Goal: Information Seeking & Learning: Compare options

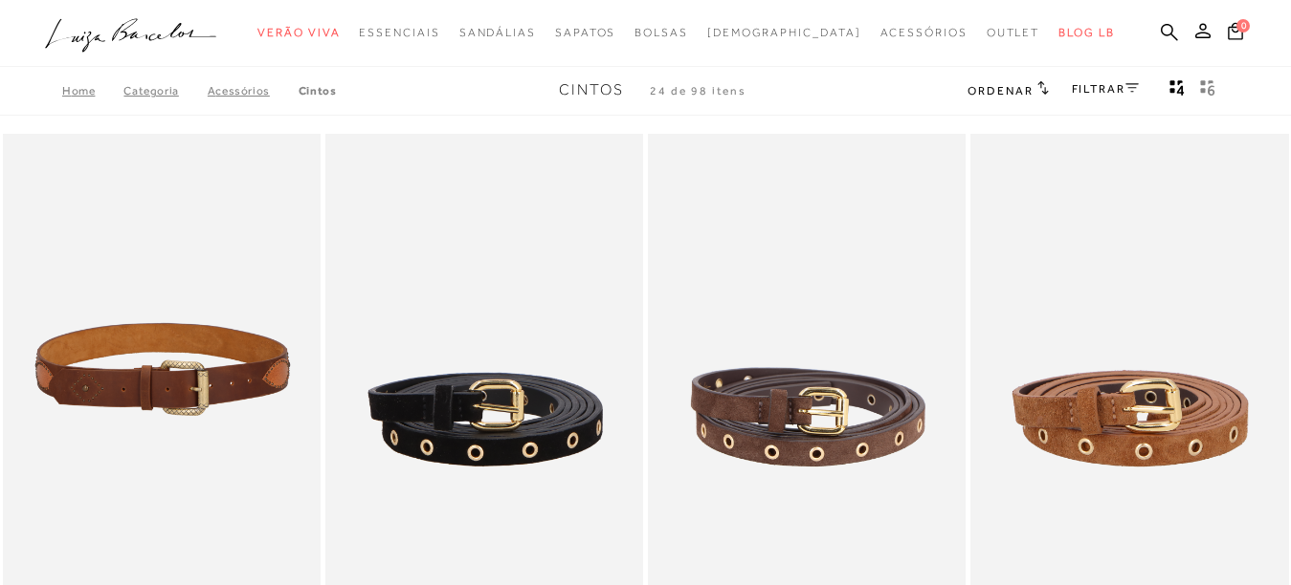
click at [238, 381] on img at bounding box center [163, 372] width 316 height 476
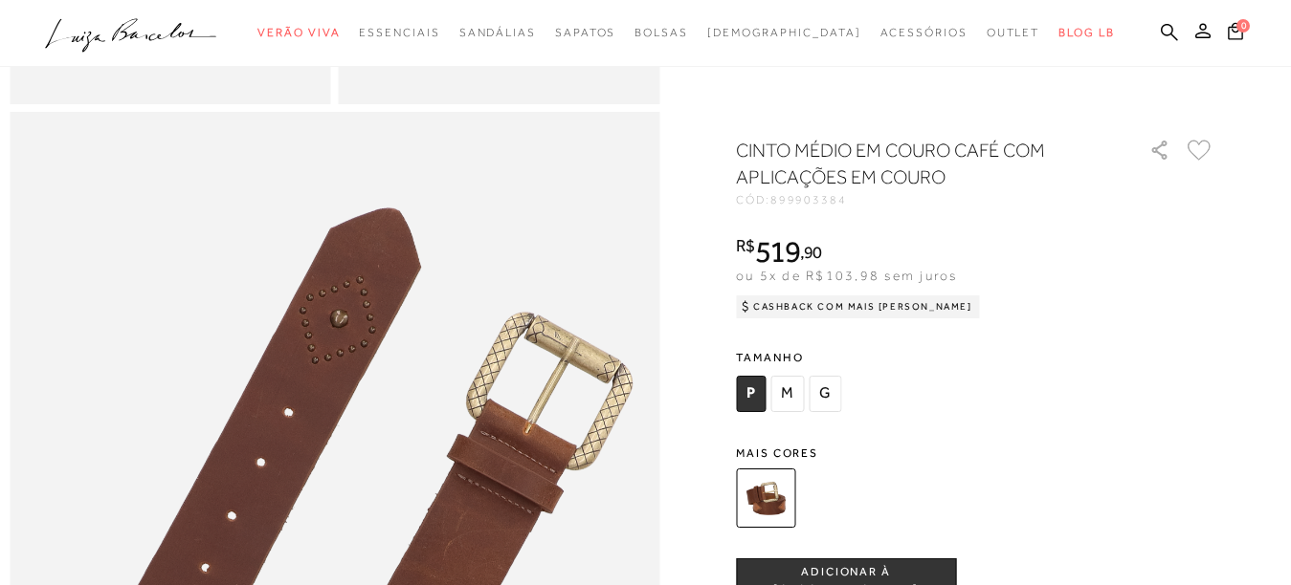
scroll to position [478, 0]
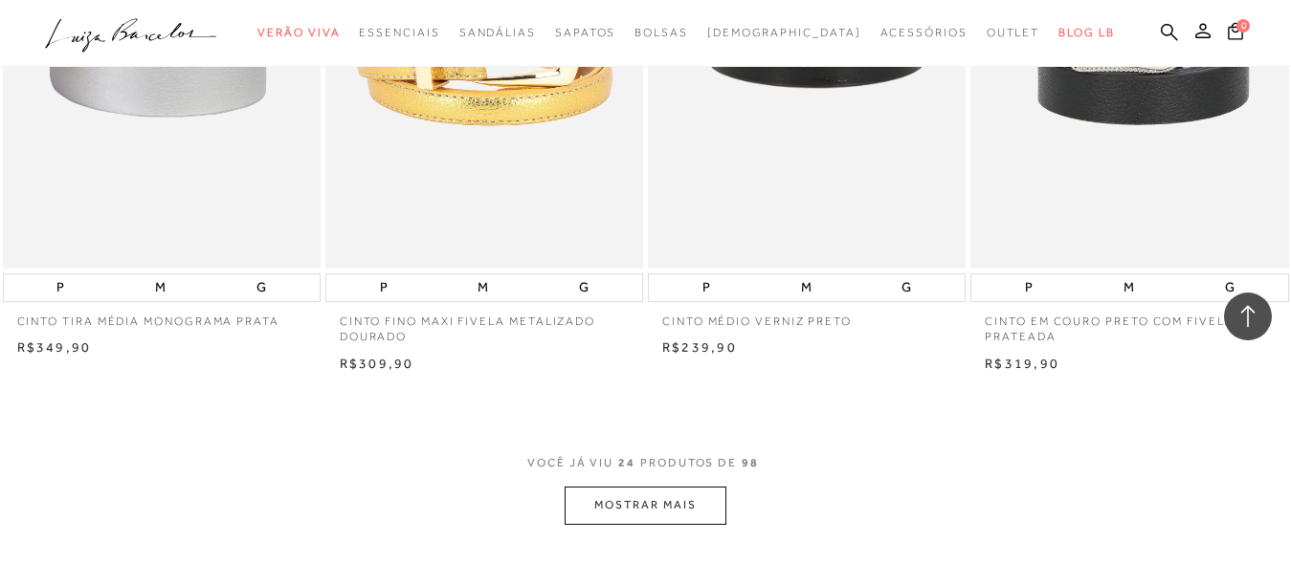
scroll to position [3635, 0]
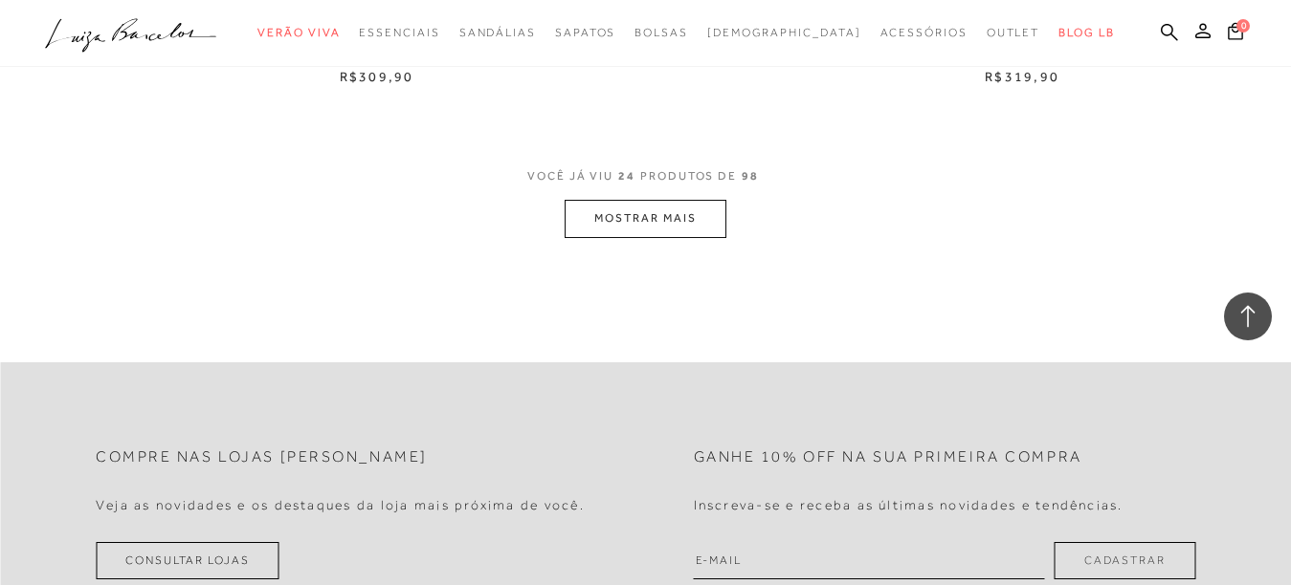
click at [615, 213] on button "MOSTRAR MAIS" at bounding box center [644, 218] width 161 height 37
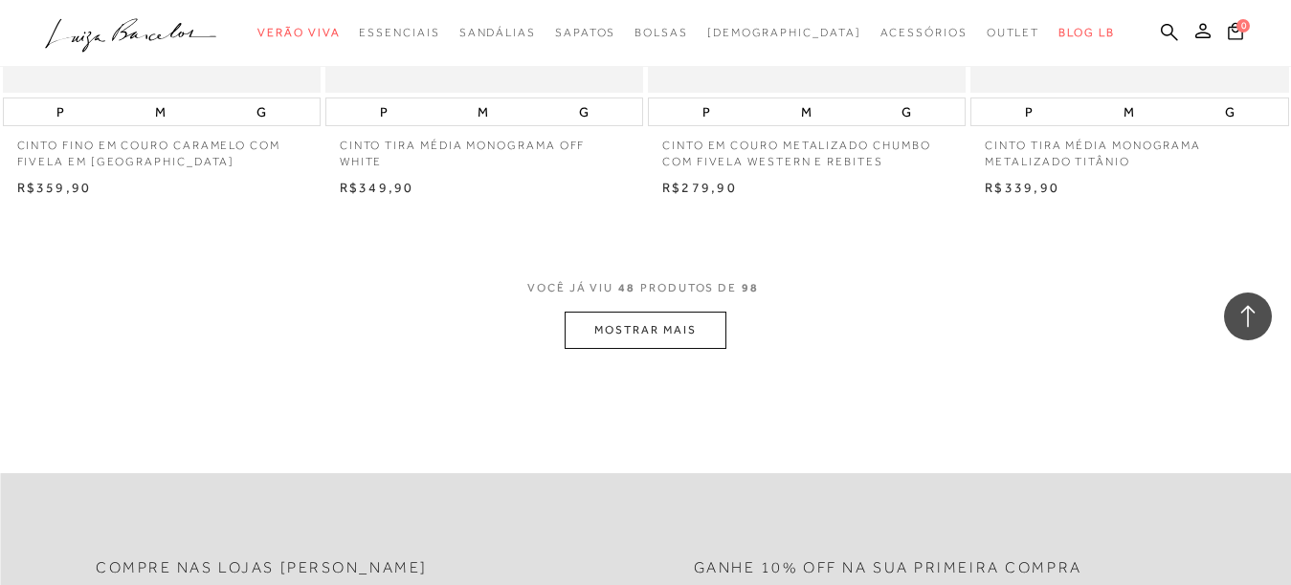
scroll to position [7175, 0]
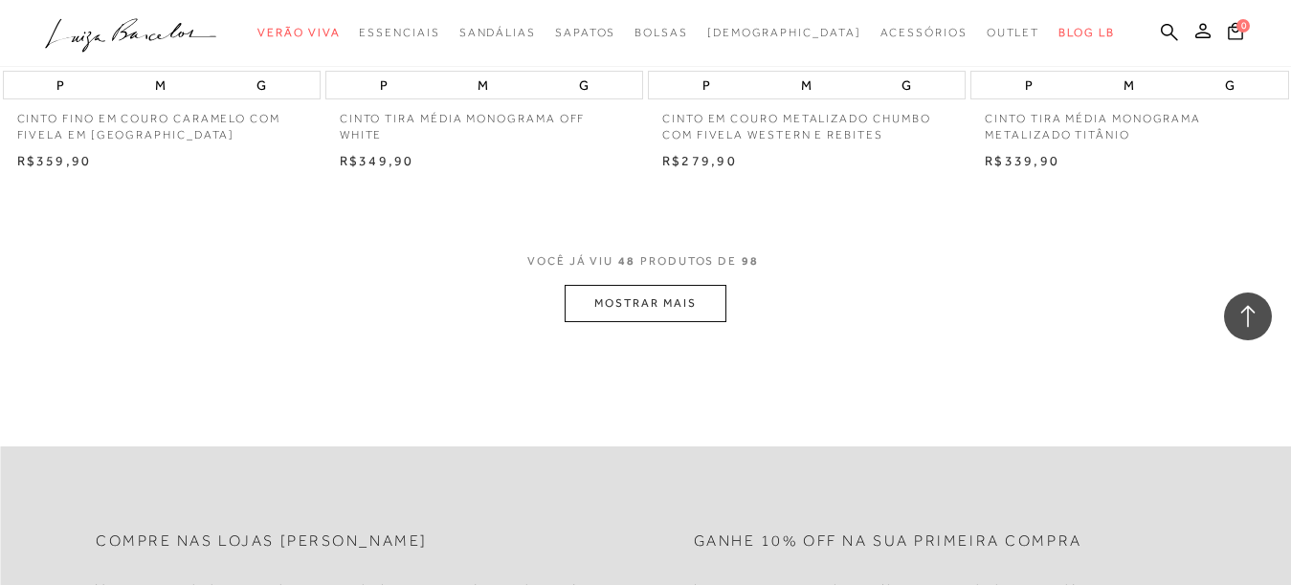
click at [683, 297] on button "MOSTRAR MAIS" at bounding box center [644, 303] width 161 height 37
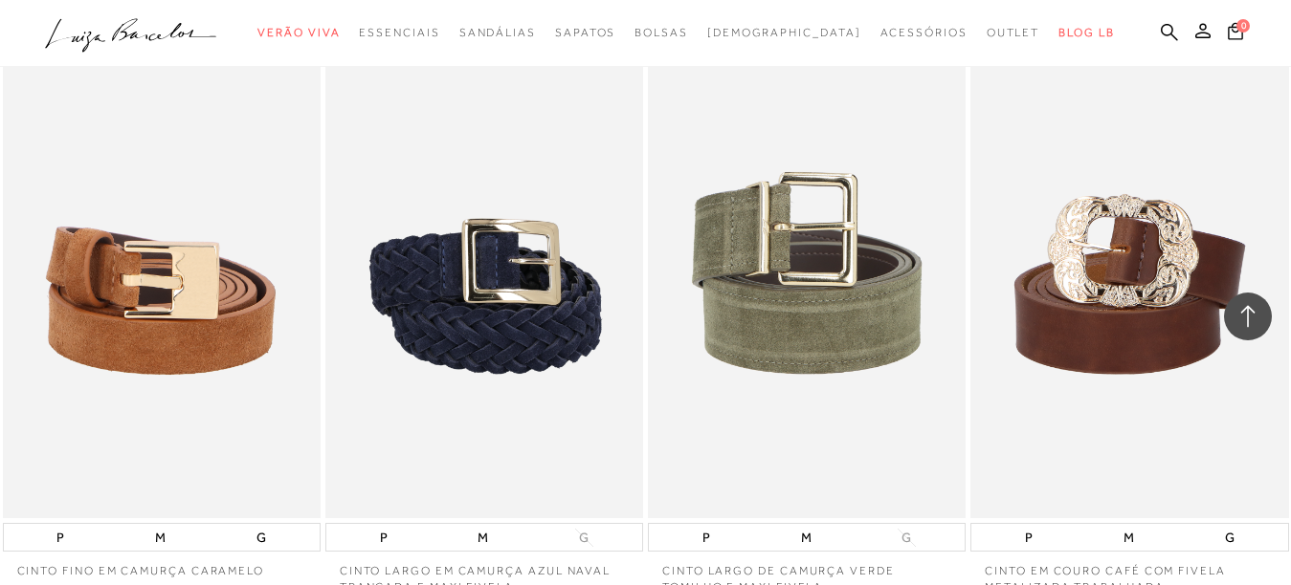
scroll to position [10332, 0]
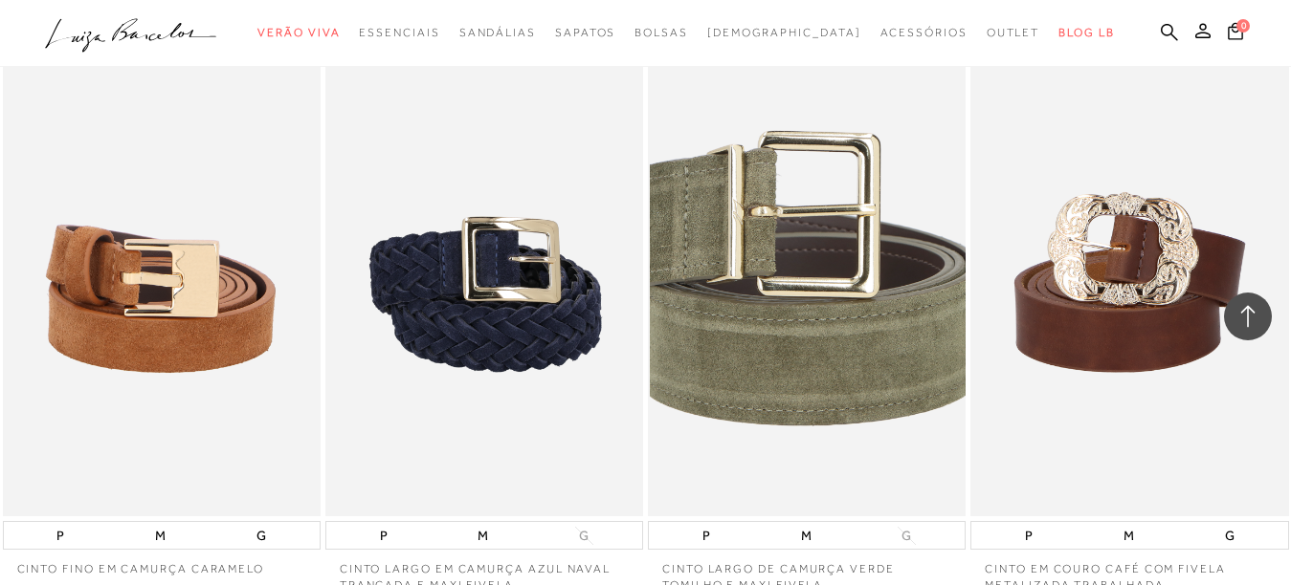
click at [848, 371] on img at bounding box center [808, 278] width 316 height 476
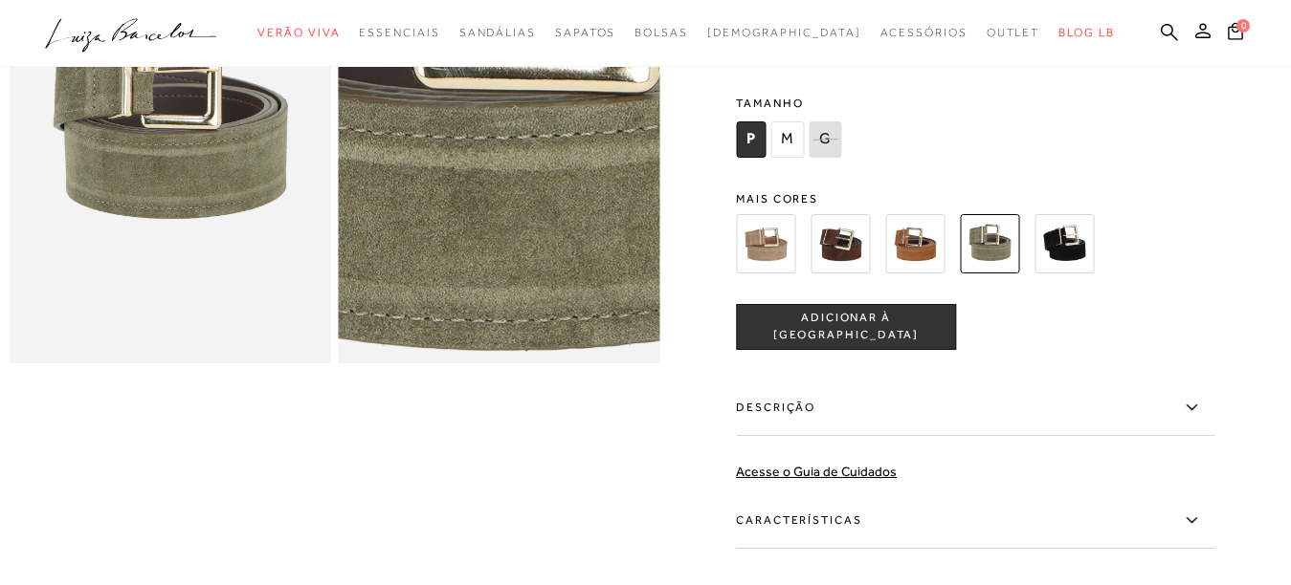
scroll to position [287, 0]
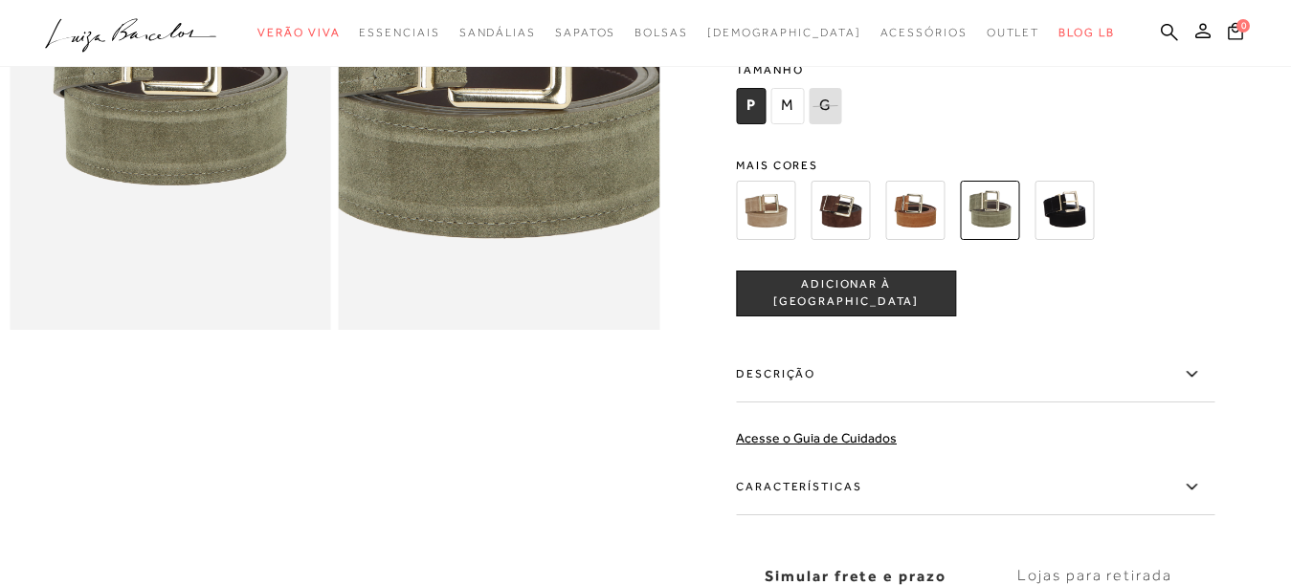
click at [911, 212] on img at bounding box center [914, 210] width 59 height 59
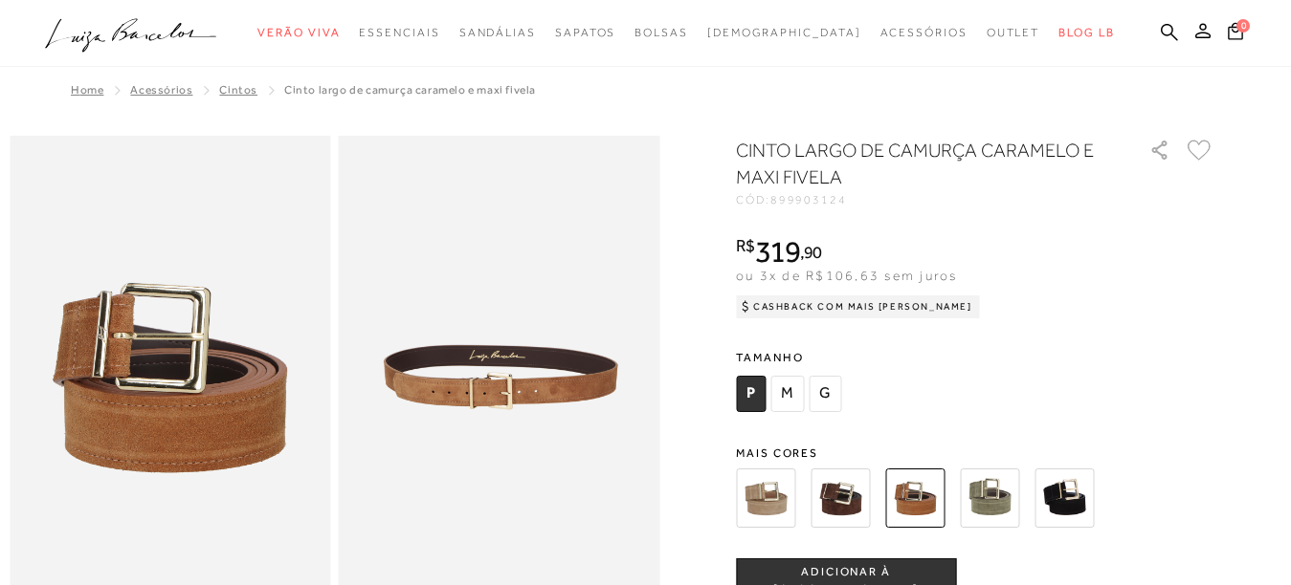
click at [861, 510] on img at bounding box center [839, 498] width 59 height 59
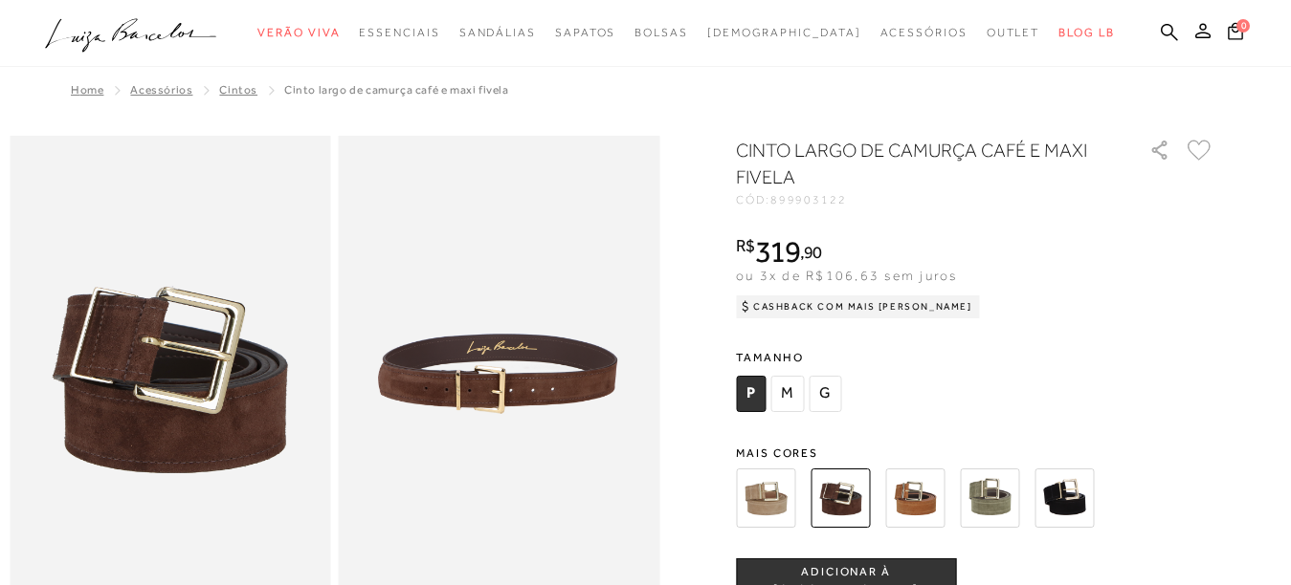
click at [769, 508] on img at bounding box center [765, 498] width 59 height 59
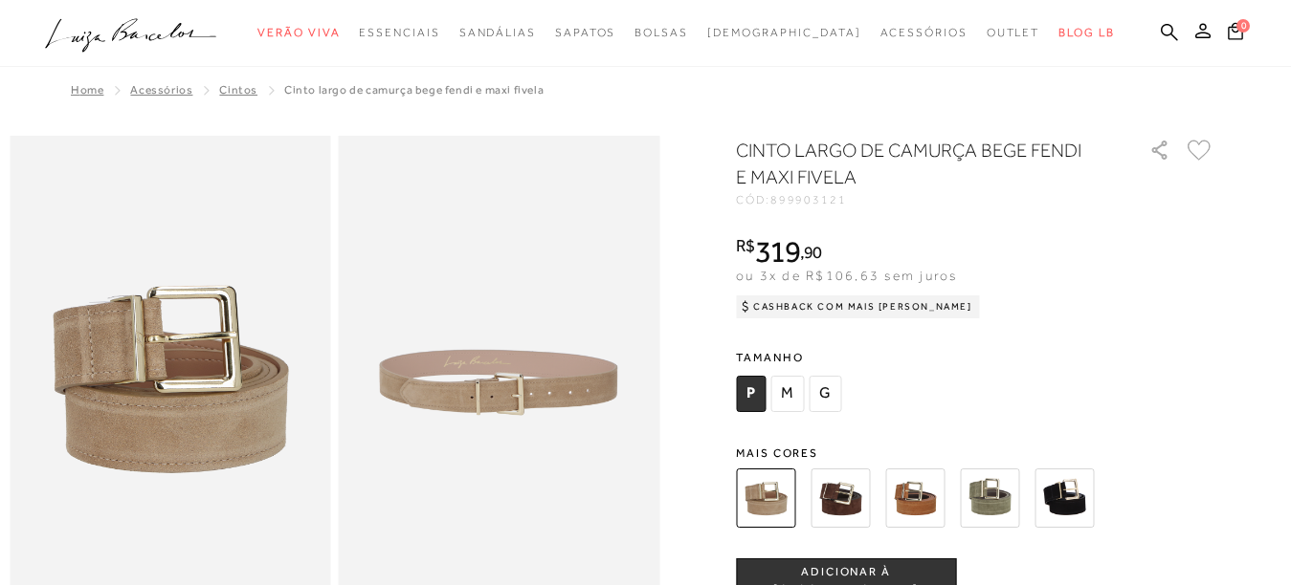
click at [1077, 508] on img at bounding box center [1063, 498] width 59 height 59
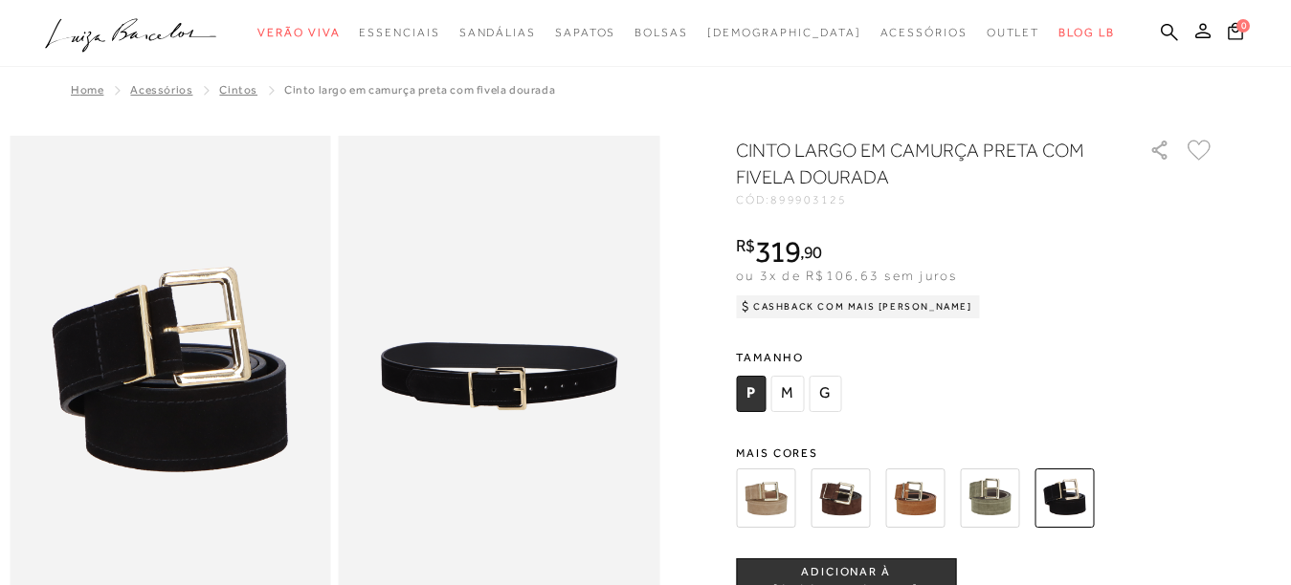
click at [1007, 501] on img at bounding box center [989, 498] width 59 height 59
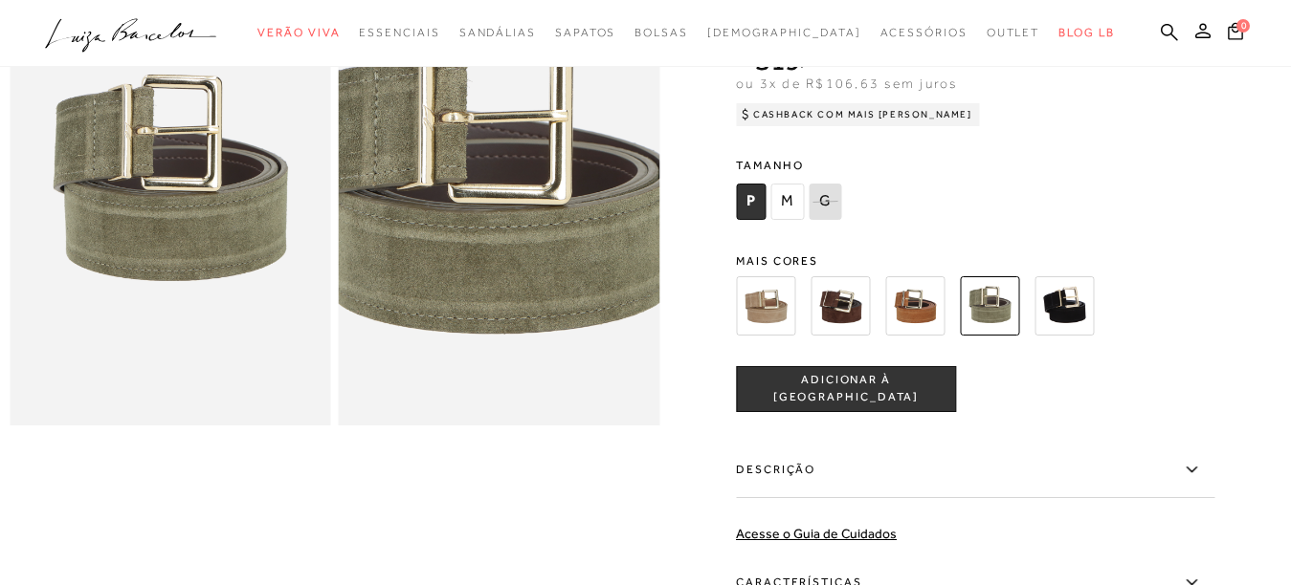
scroll to position [96, 0]
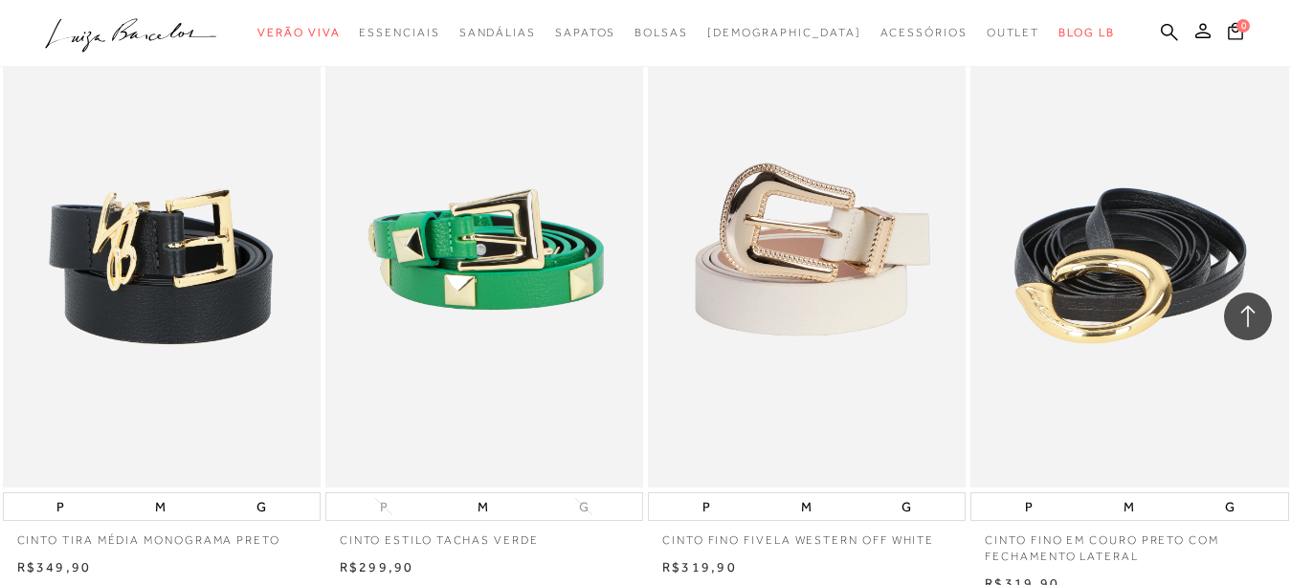
scroll to position [9184, 0]
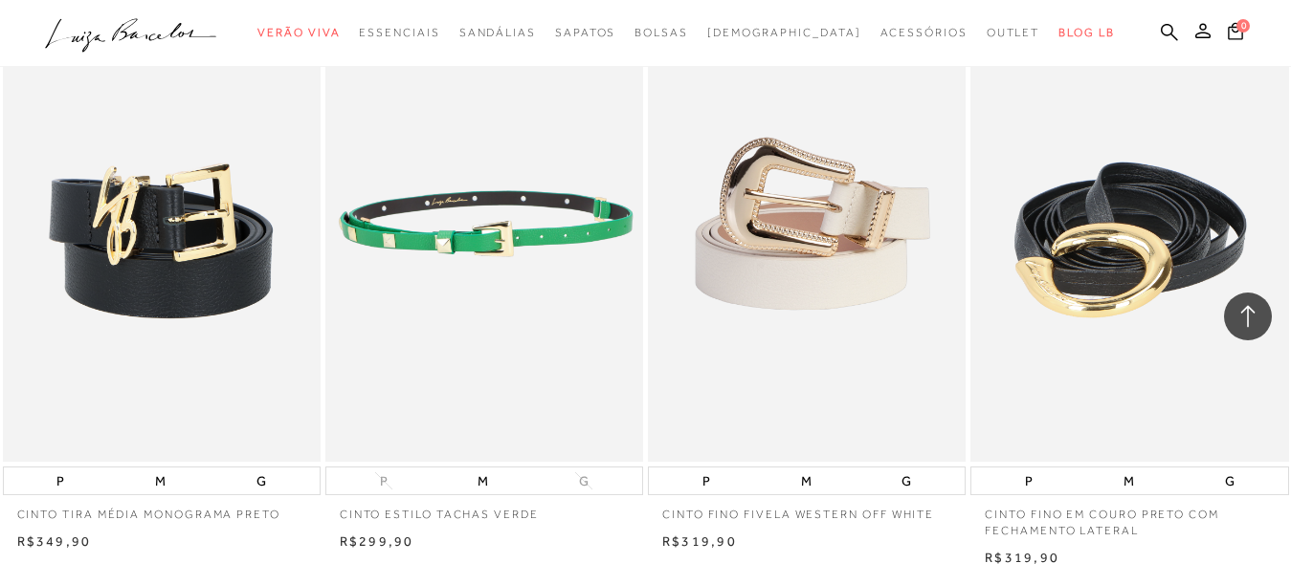
click at [538, 254] on img at bounding box center [485, 224] width 316 height 476
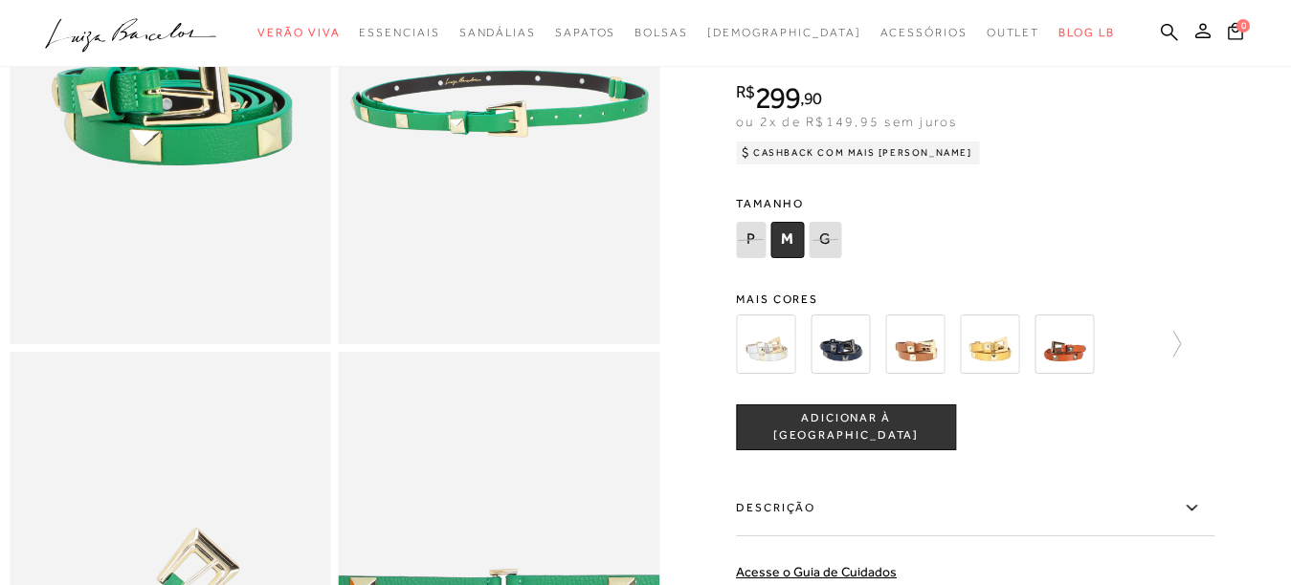
scroll to position [191, 0]
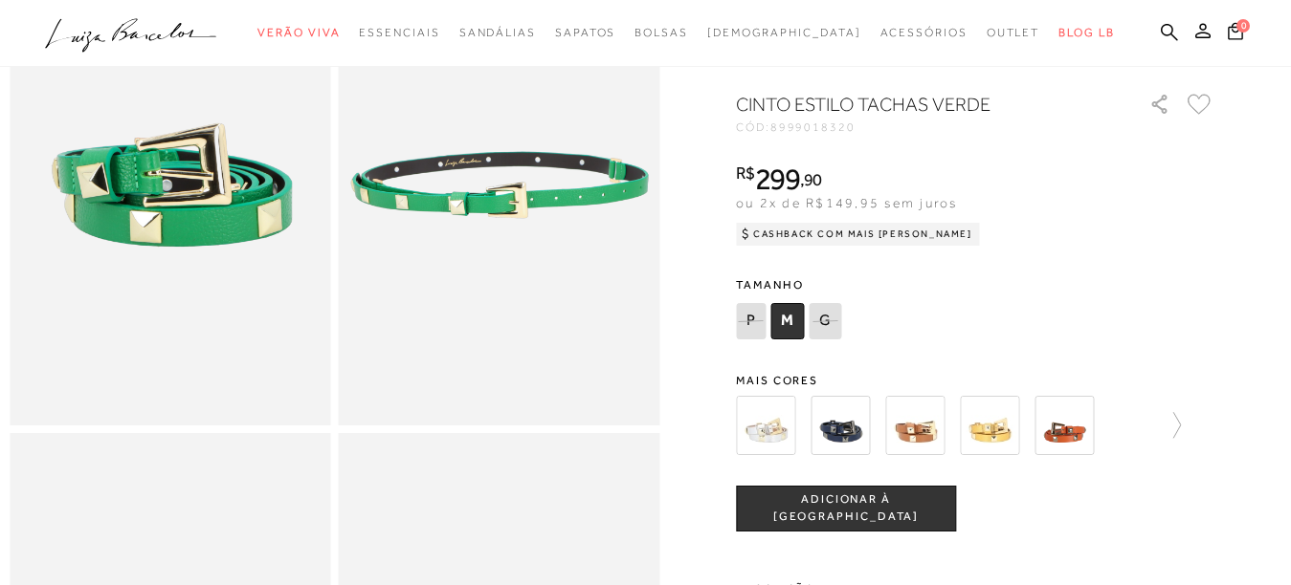
click at [920, 449] on img at bounding box center [914, 424] width 59 height 59
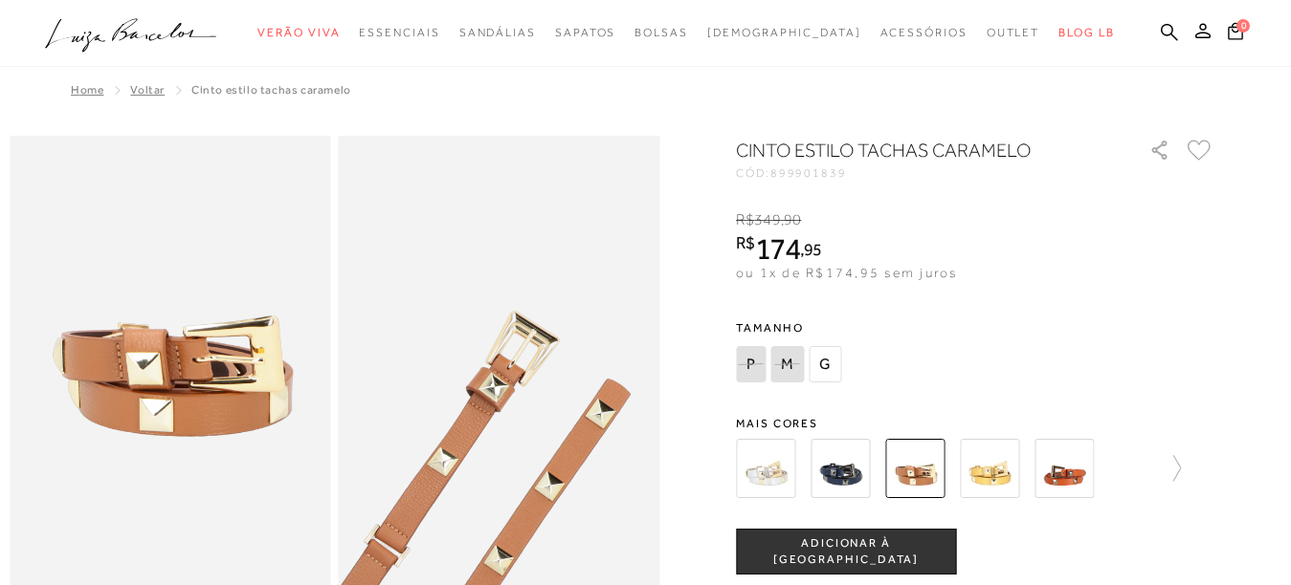
click at [852, 469] on img at bounding box center [839, 468] width 59 height 59
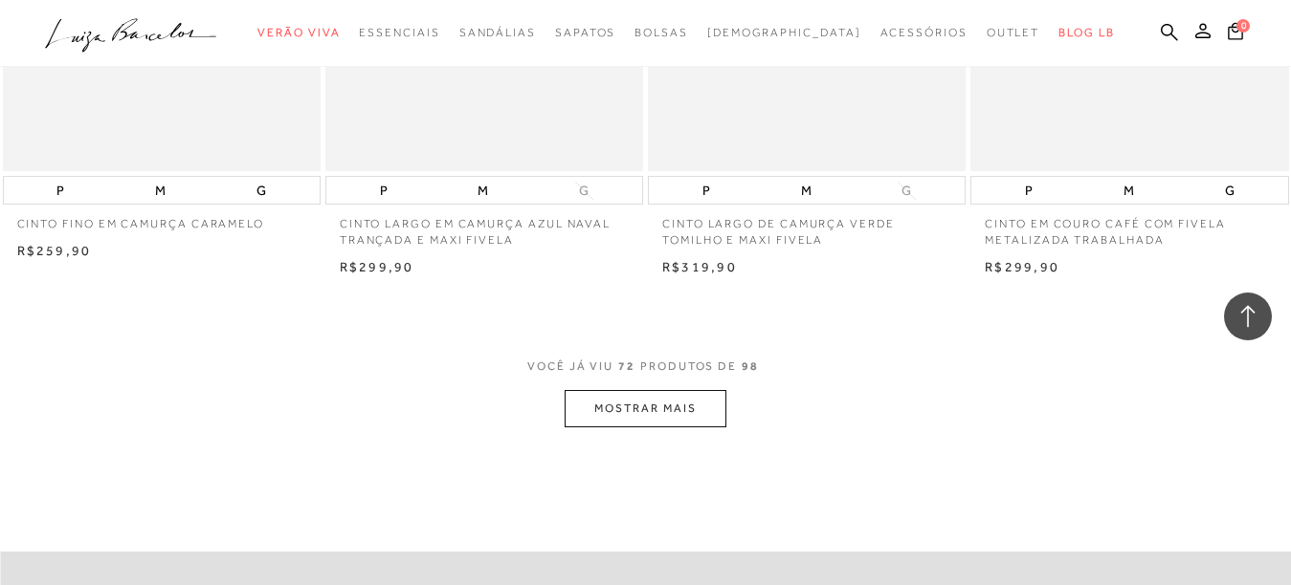
scroll to position [10809, 0]
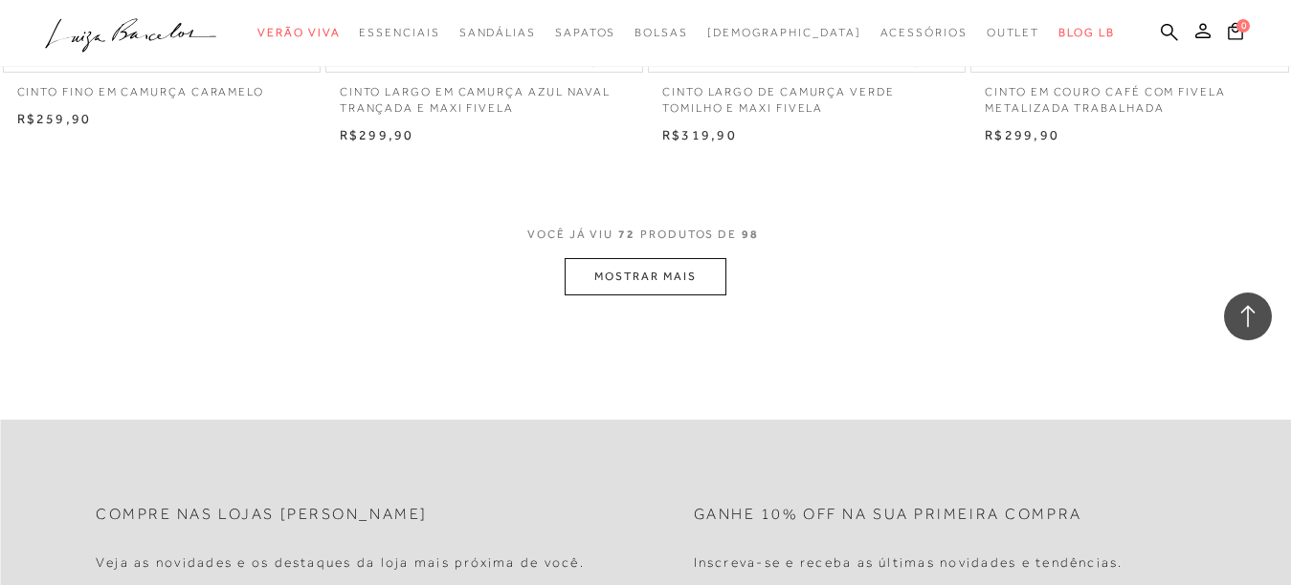
click at [634, 266] on button "MOSTRAR MAIS" at bounding box center [644, 276] width 161 height 37
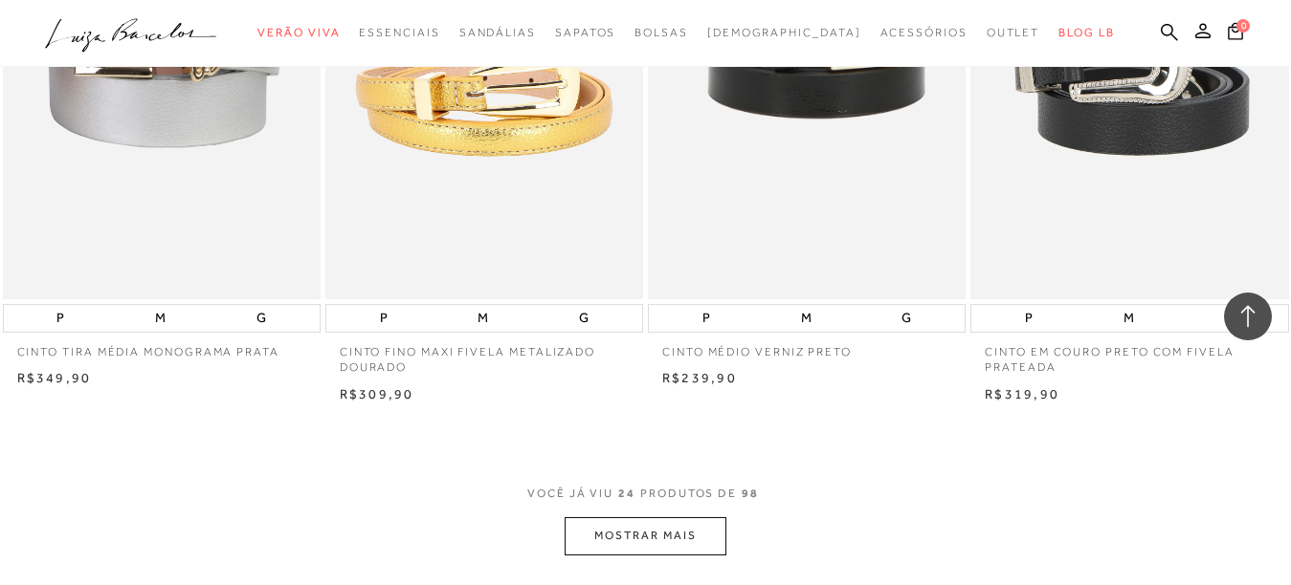
scroll to position [14349, 0]
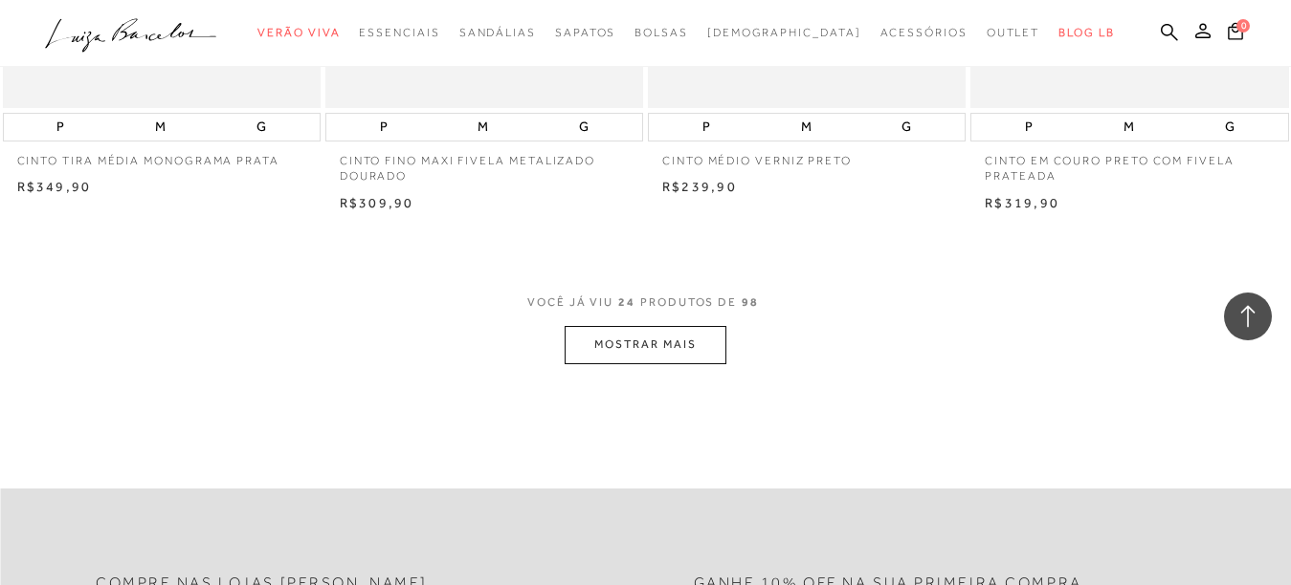
click at [682, 342] on button "MOSTRAR MAIS" at bounding box center [644, 344] width 161 height 37
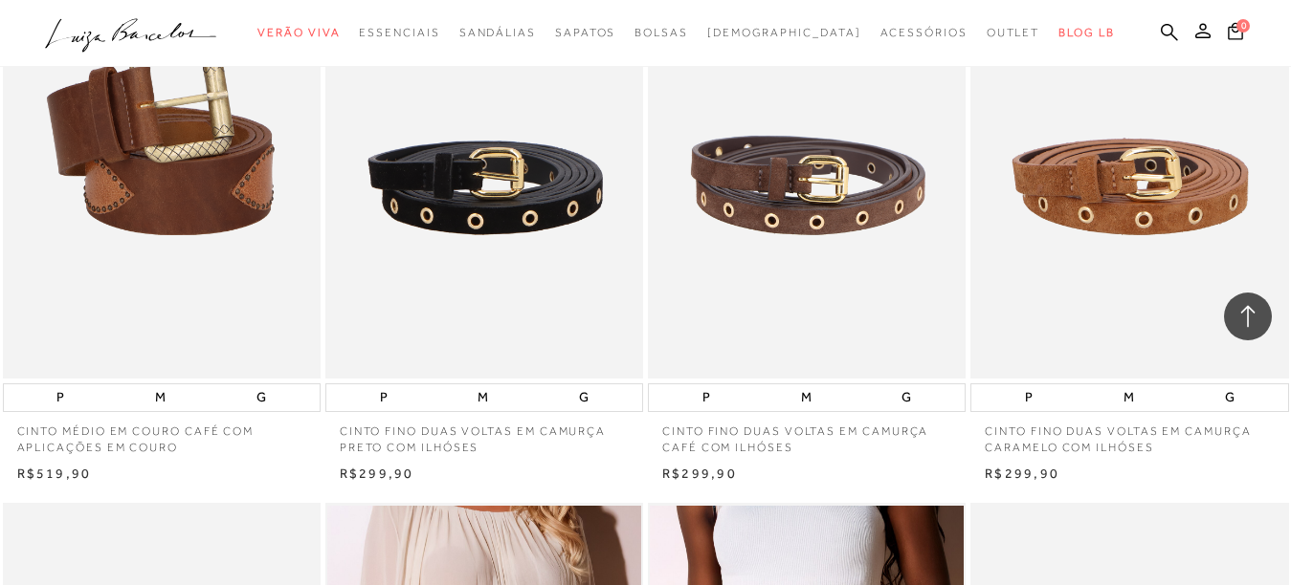
scroll to position [11096, 0]
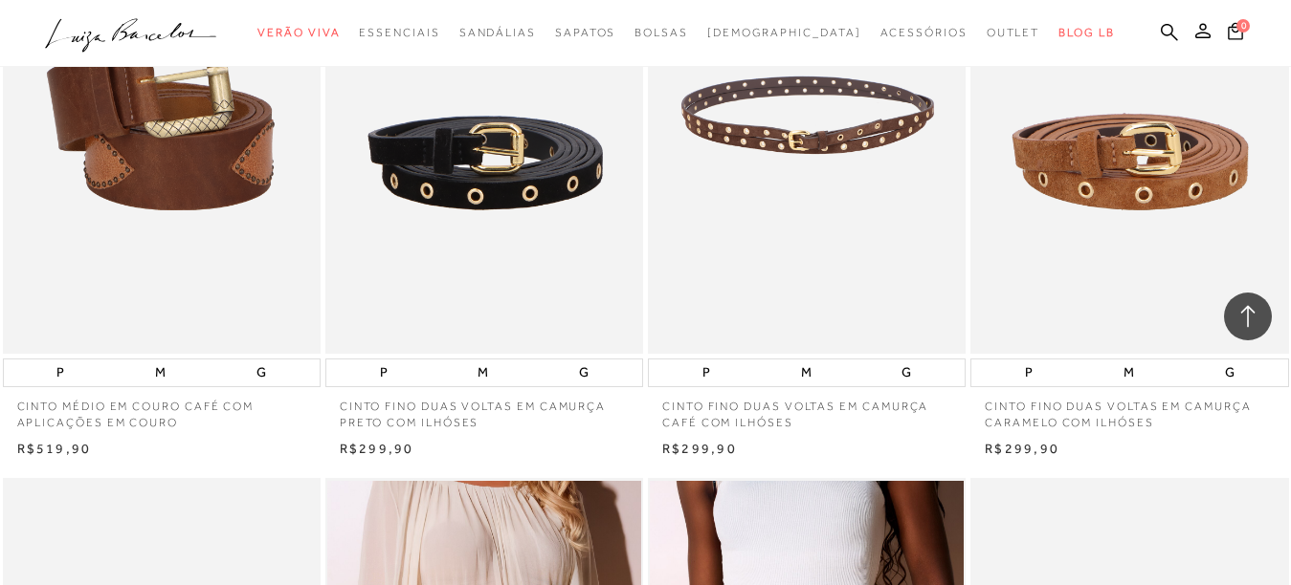
click at [796, 150] on img at bounding box center [808, 115] width 316 height 476
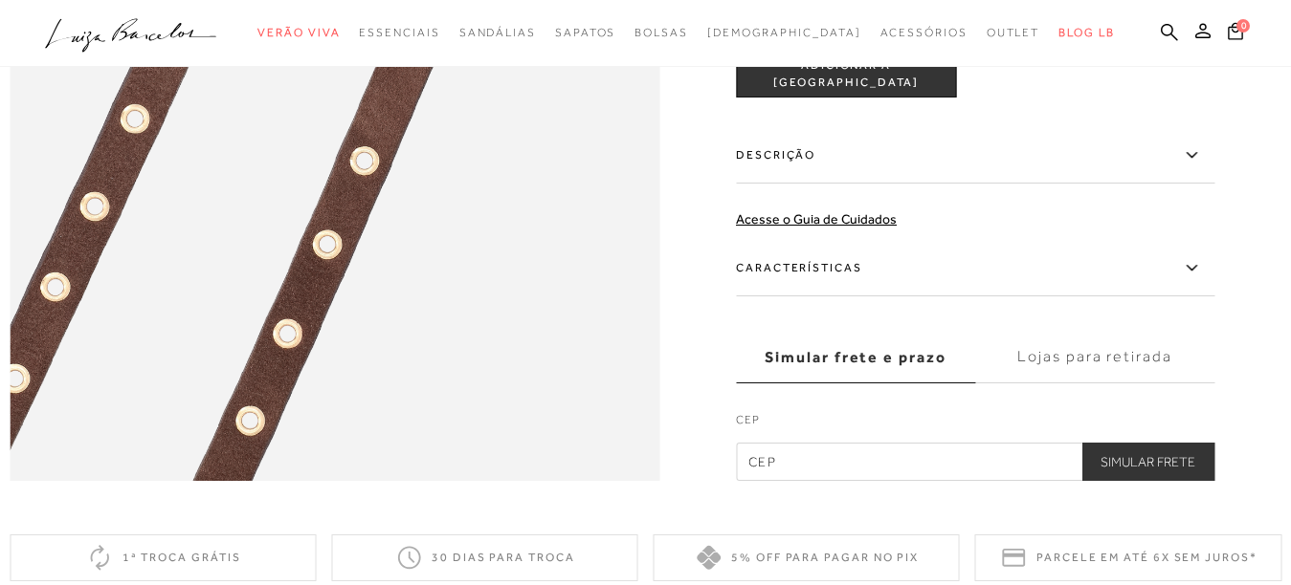
scroll to position [1148, 0]
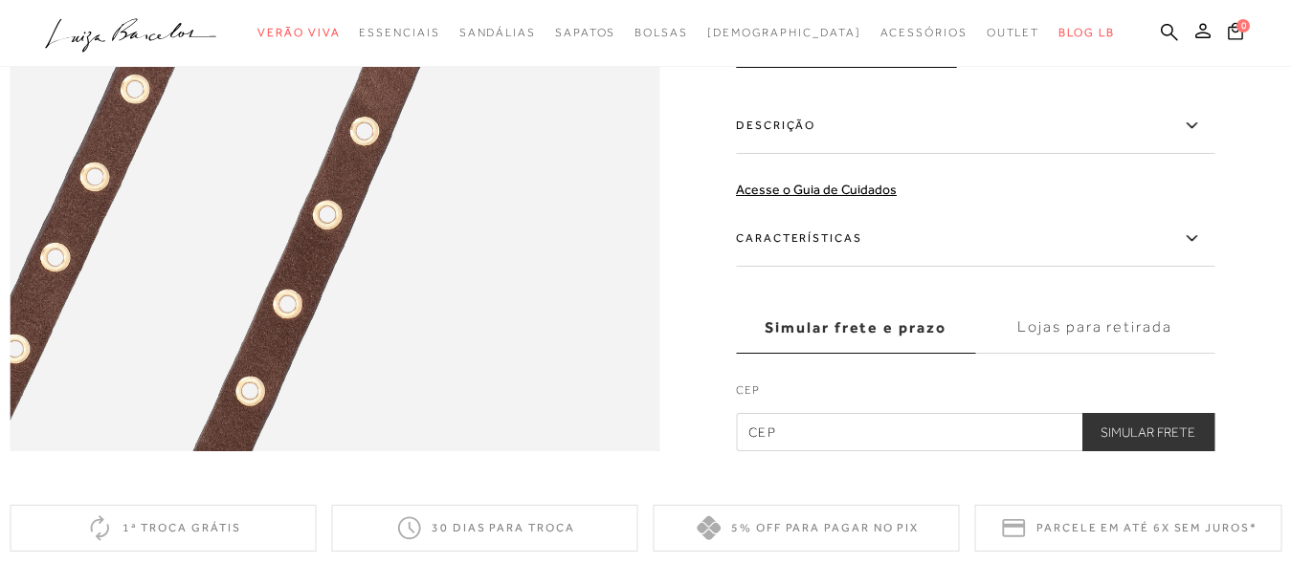
click at [1199, 251] on icon at bounding box center [1191, 239] width 23 height 24
click at [0, 0] on input "Características" at bounding box center [0, 0] width 0 height 0
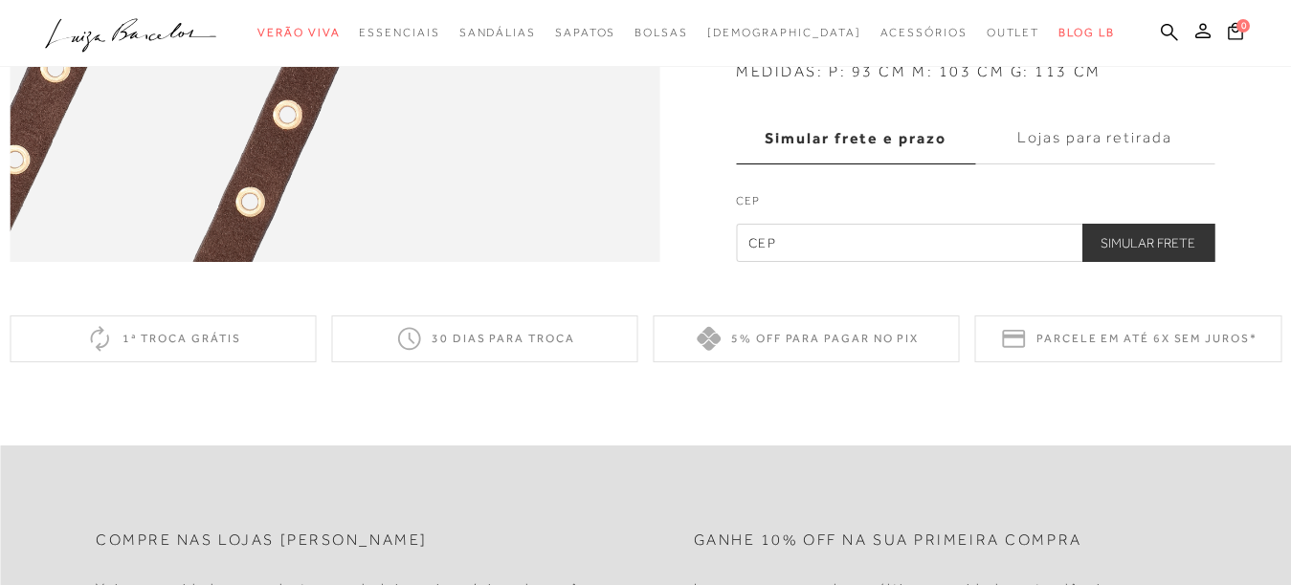
scroll to position [1339, 0]
click at [1113, 163] on label "Lojas para retirada" at bounding box center [1094, 137] width 239 height 52
click at [0, 0] on input "Lojas para retirada" at bounding box center [0, 0] width 0 height 0
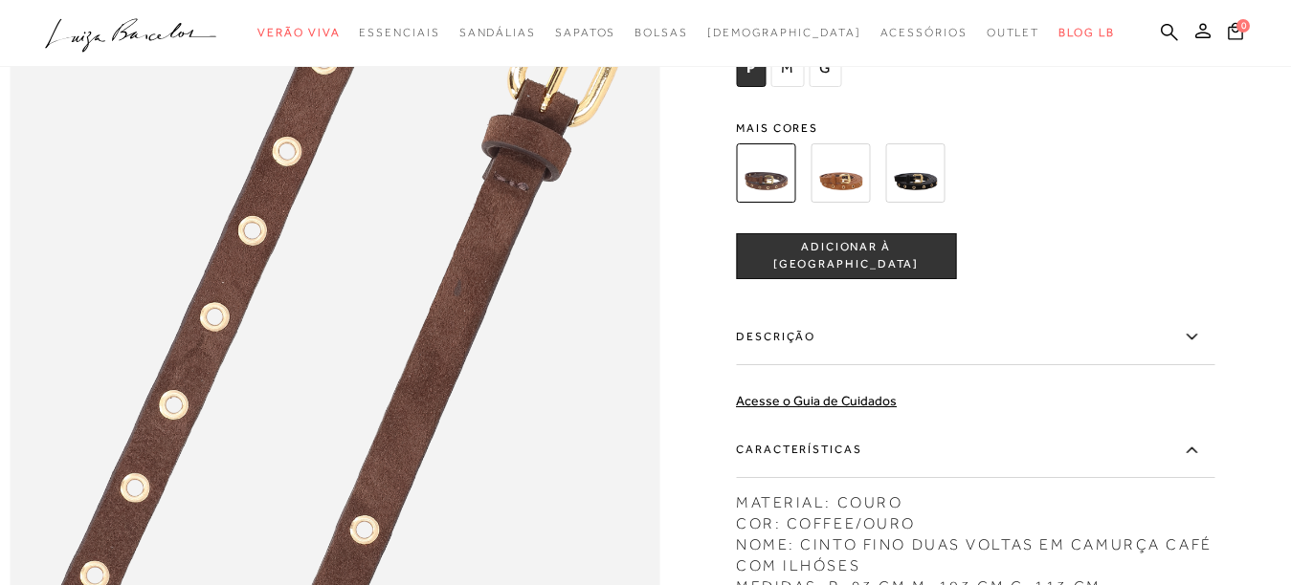
scroll to position [607, 0]
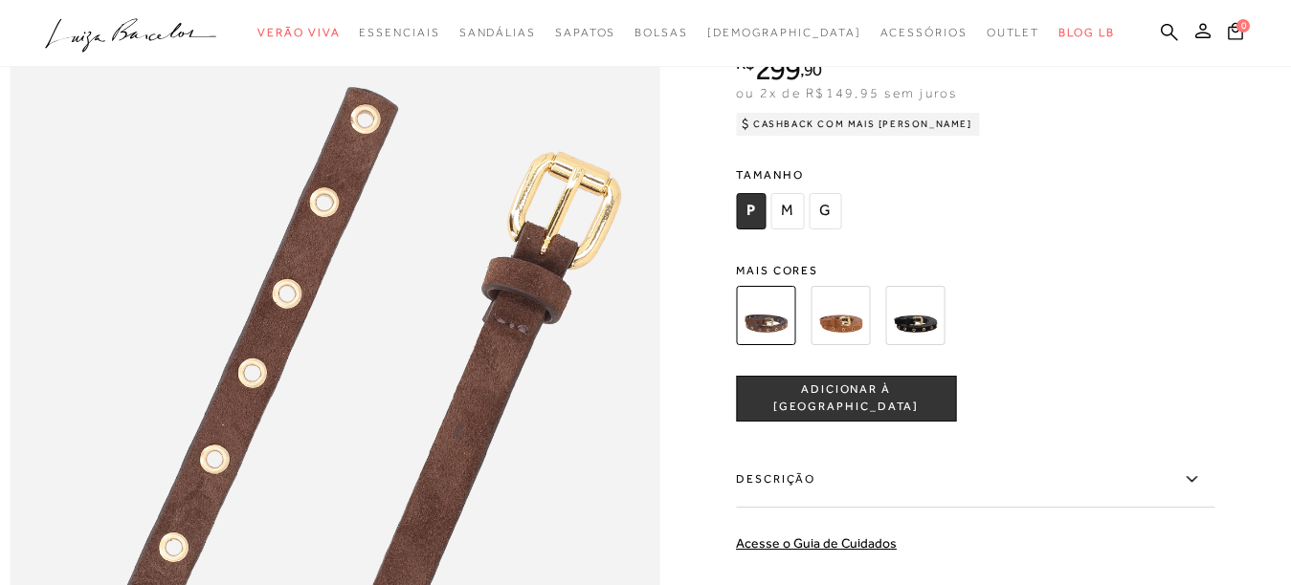
click at [846, 345] on img at bounding box center [839, 315] width 59 height 59
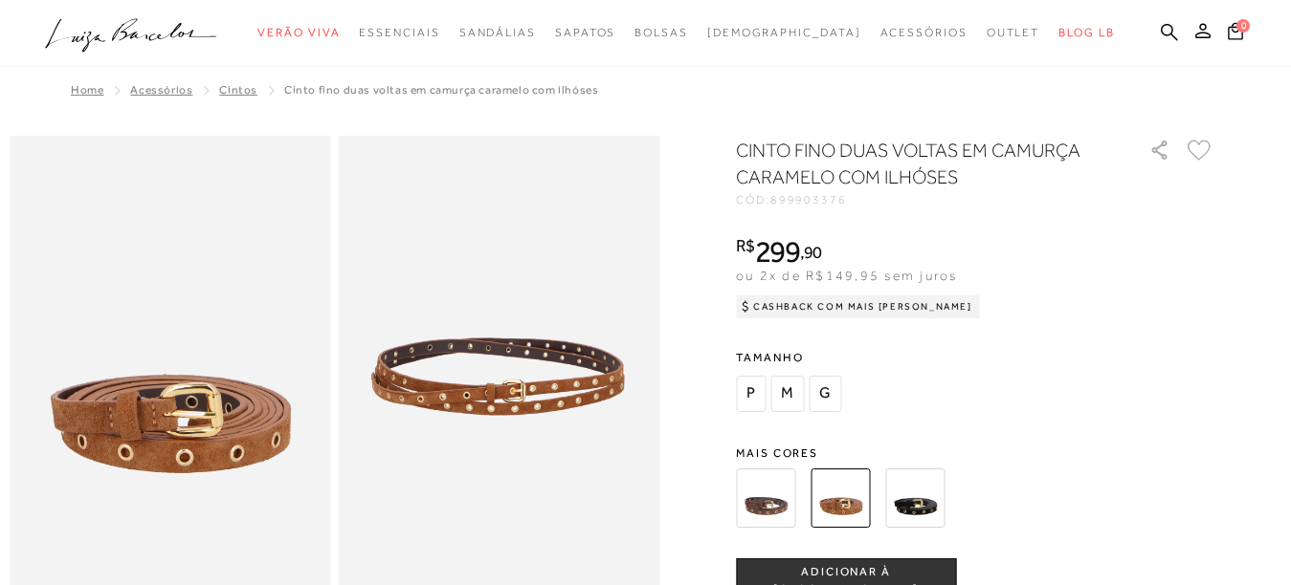
click at [926, 514] on img at bounding box center [914, 498] width 59 height 59
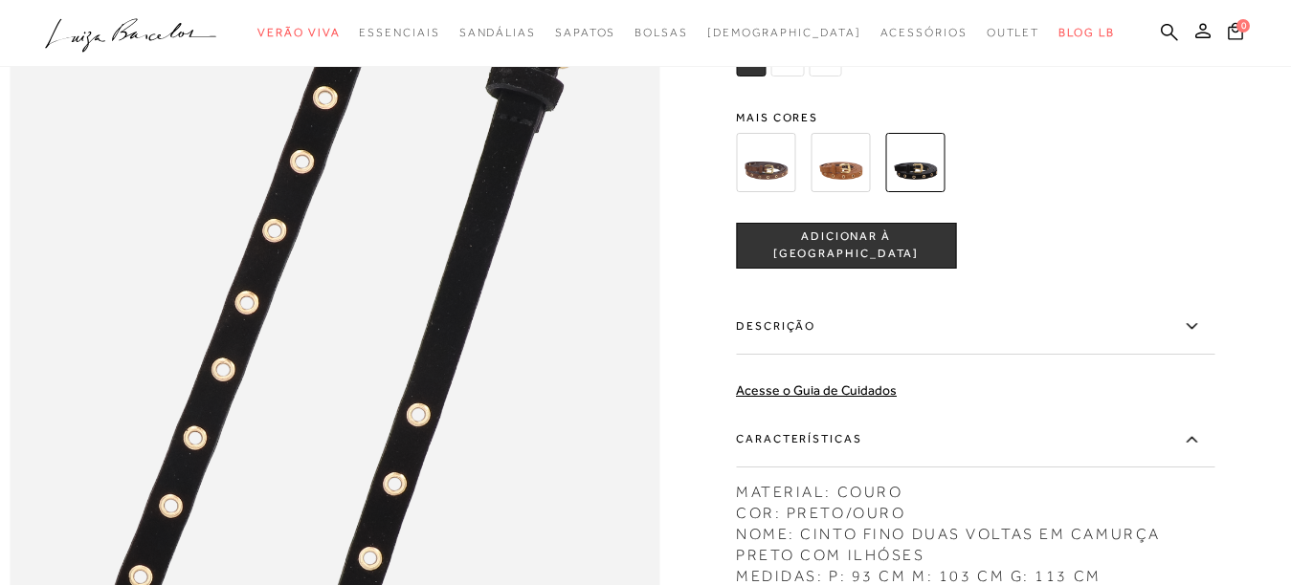
scroll to position [765, 0]
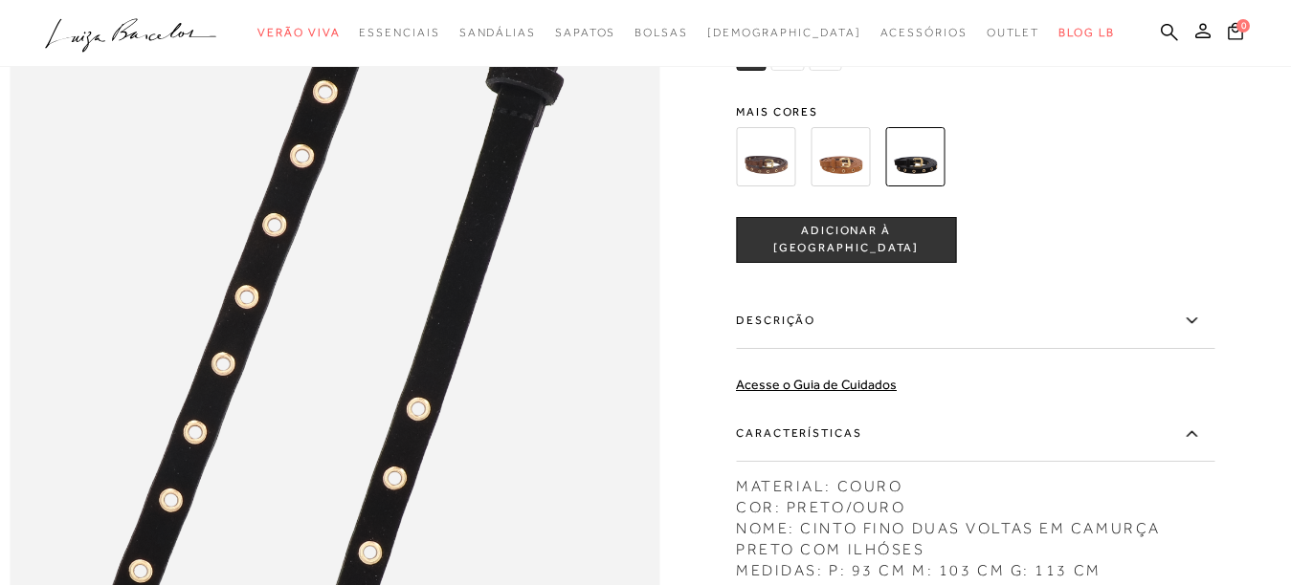
click at [776, 187] on img at bounding box center [765, 156] width 59 height 59
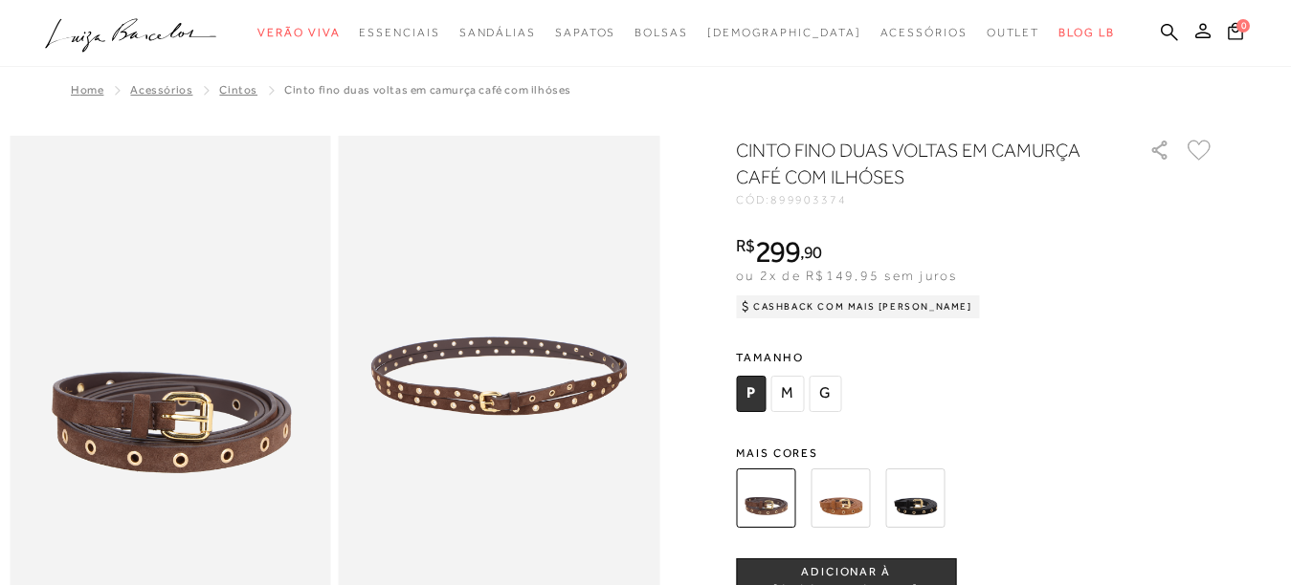
click at [846, 513] on img at bounding box center [839, 498] width 59 height 59
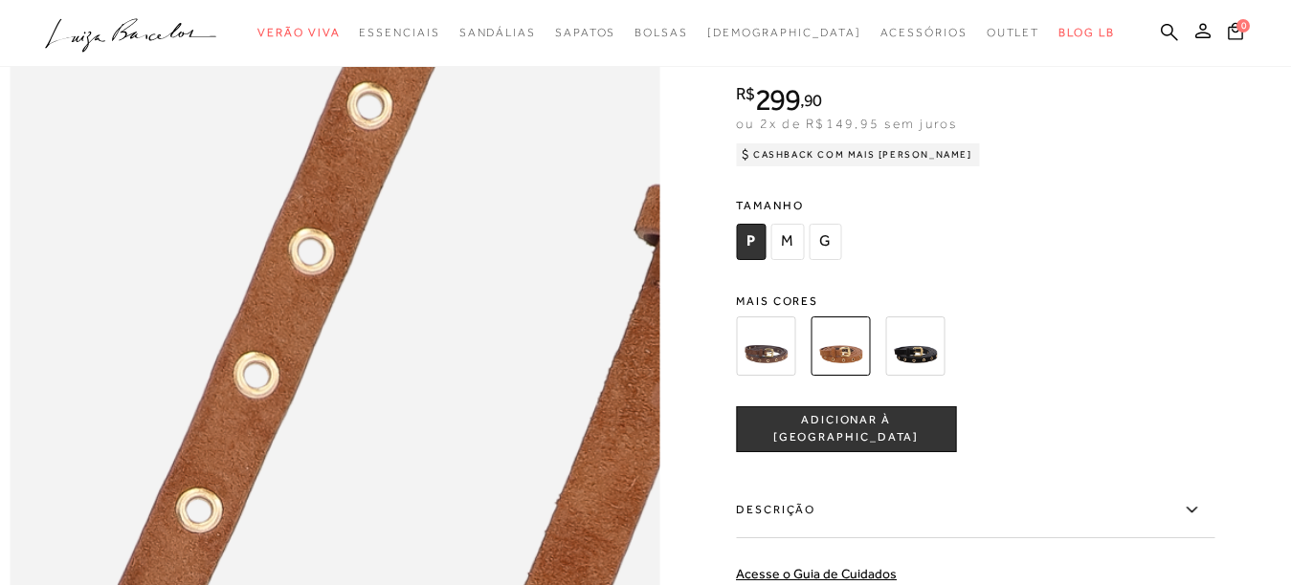
scroll to position [574, 0]
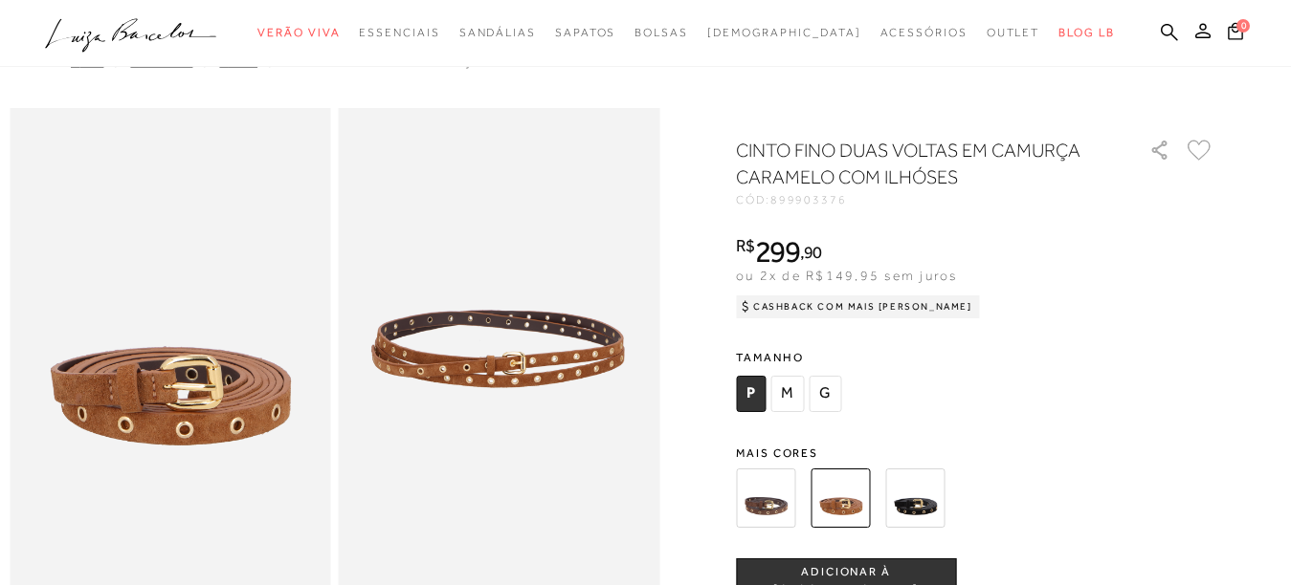
scroll to position [0, 0]
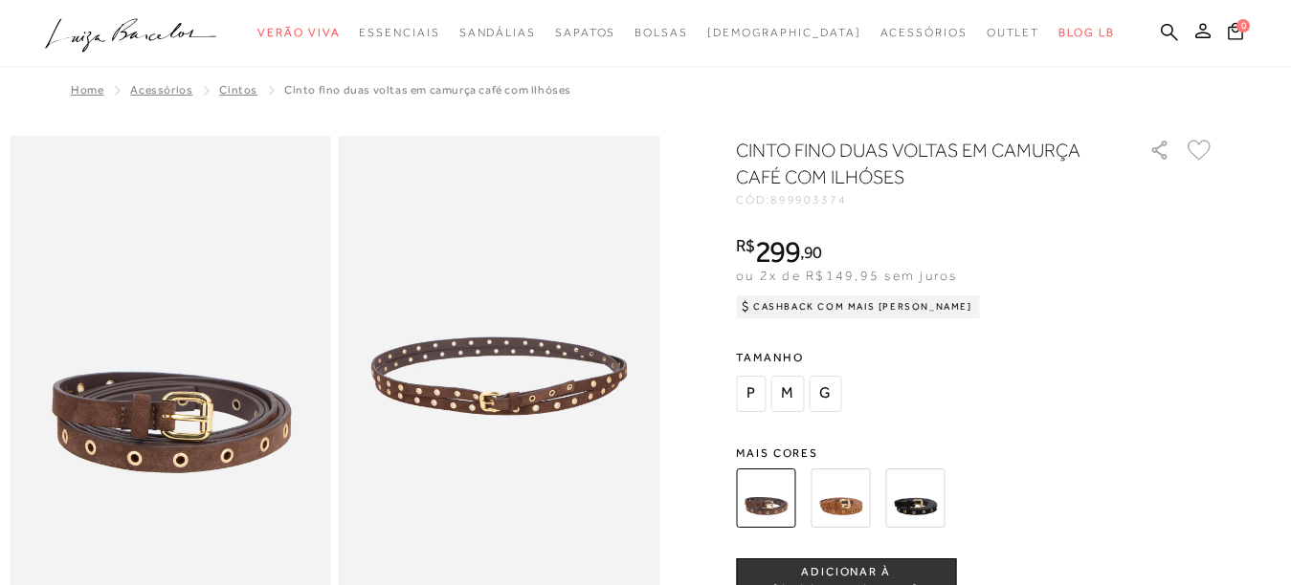
scroll to position [765, 0]
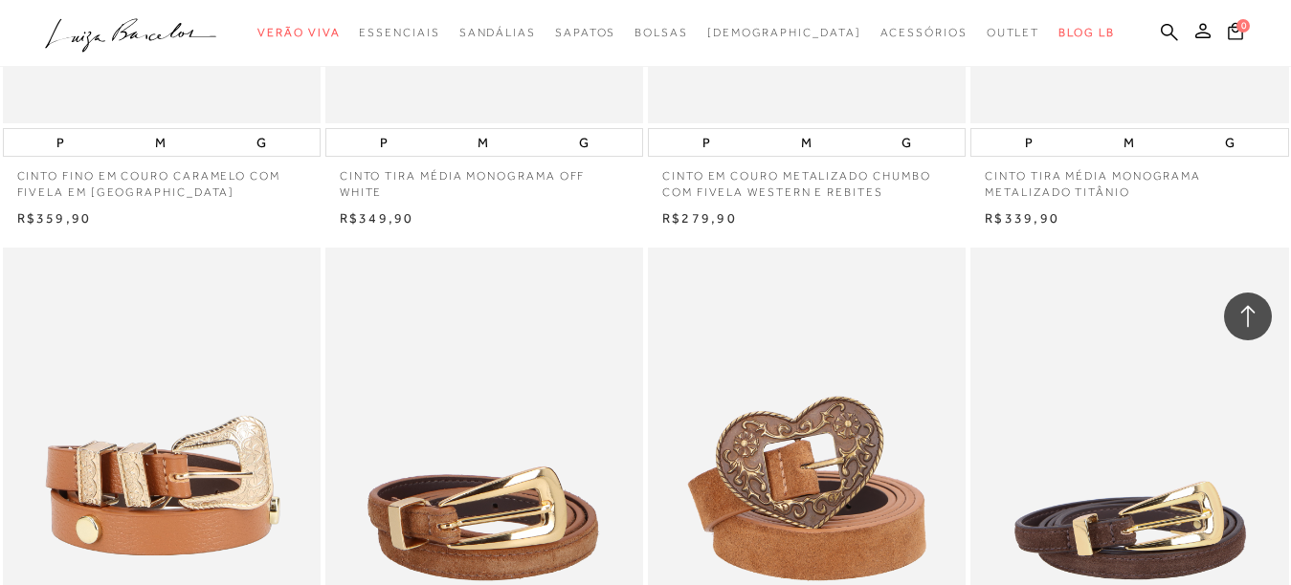
scroll to position [7366, 0]
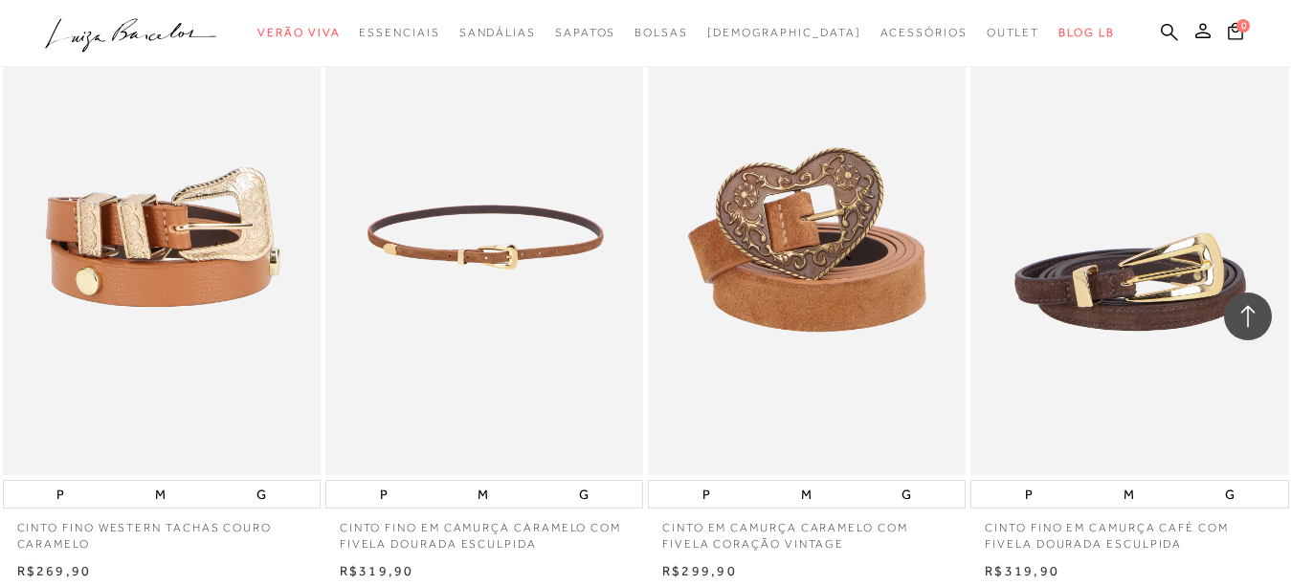
click at [510, 247] on img at bounding box center [485, 237] width 316 height 476
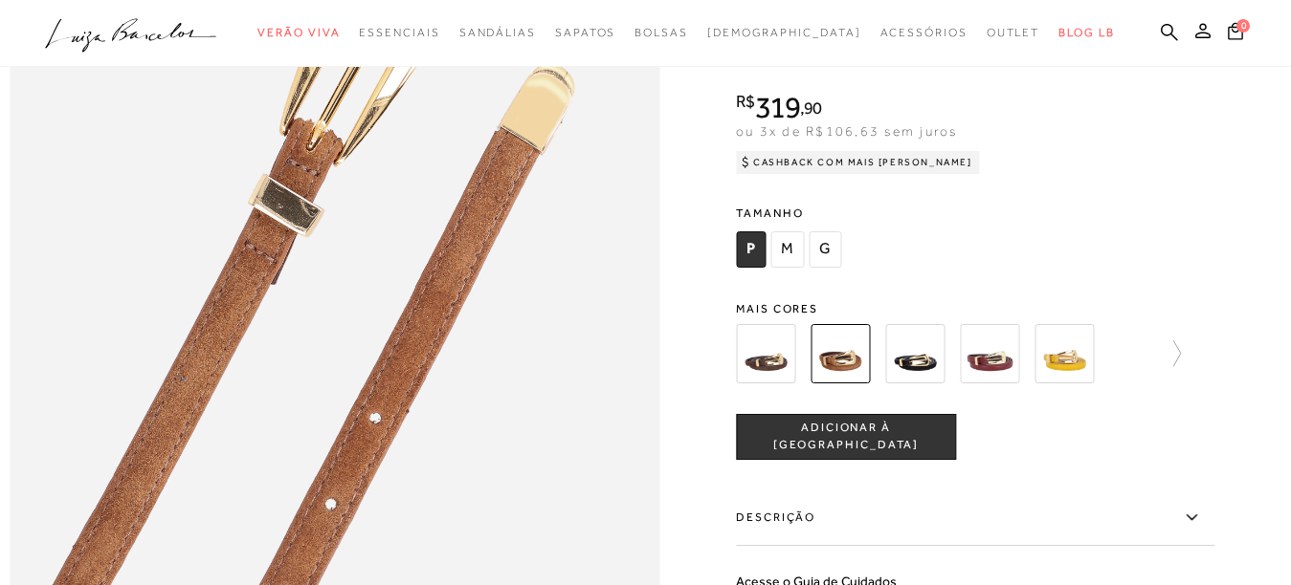
scroll to position [670, 0]
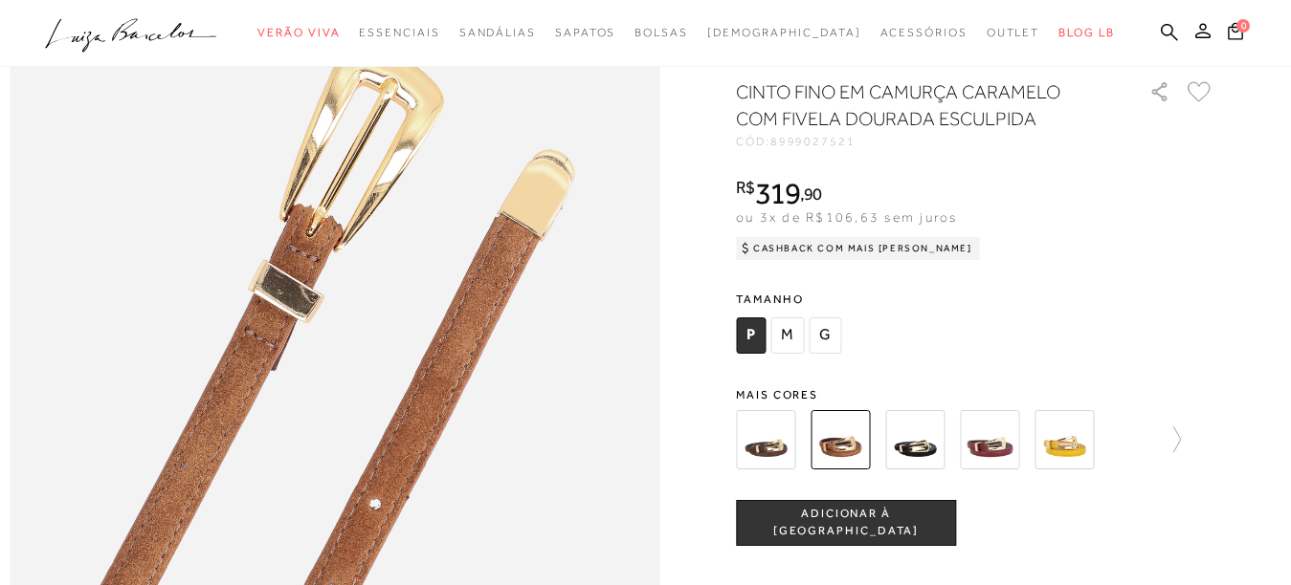
click at [995, 470] on img at bounding box center [989, 439] width 59 height 59
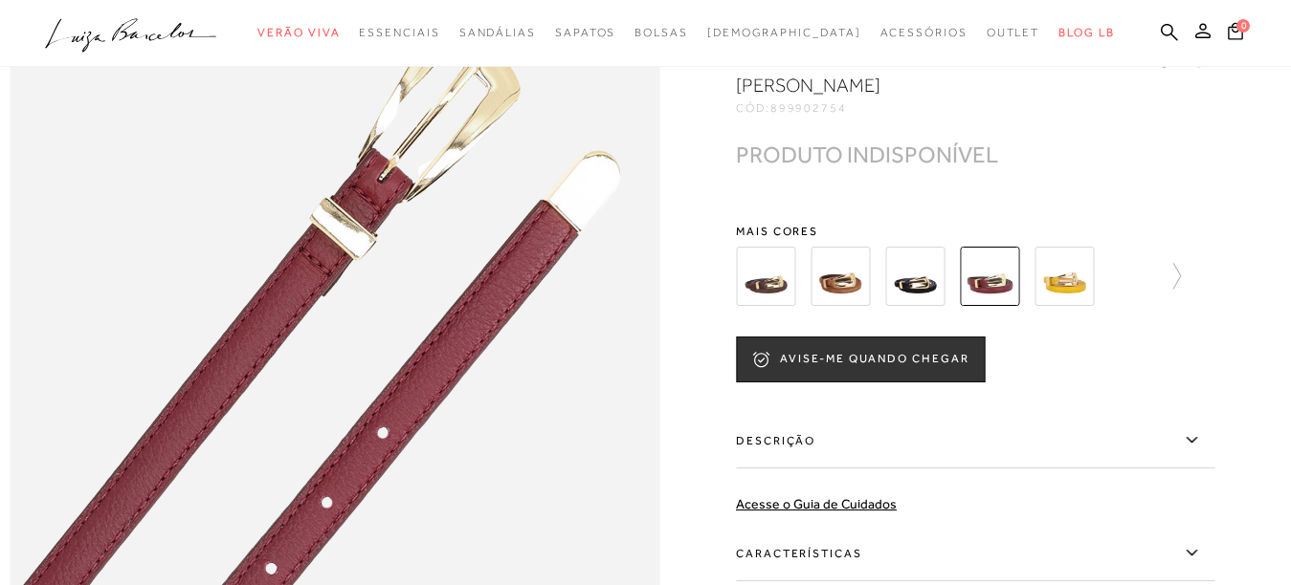
scroll to position [861, 0]
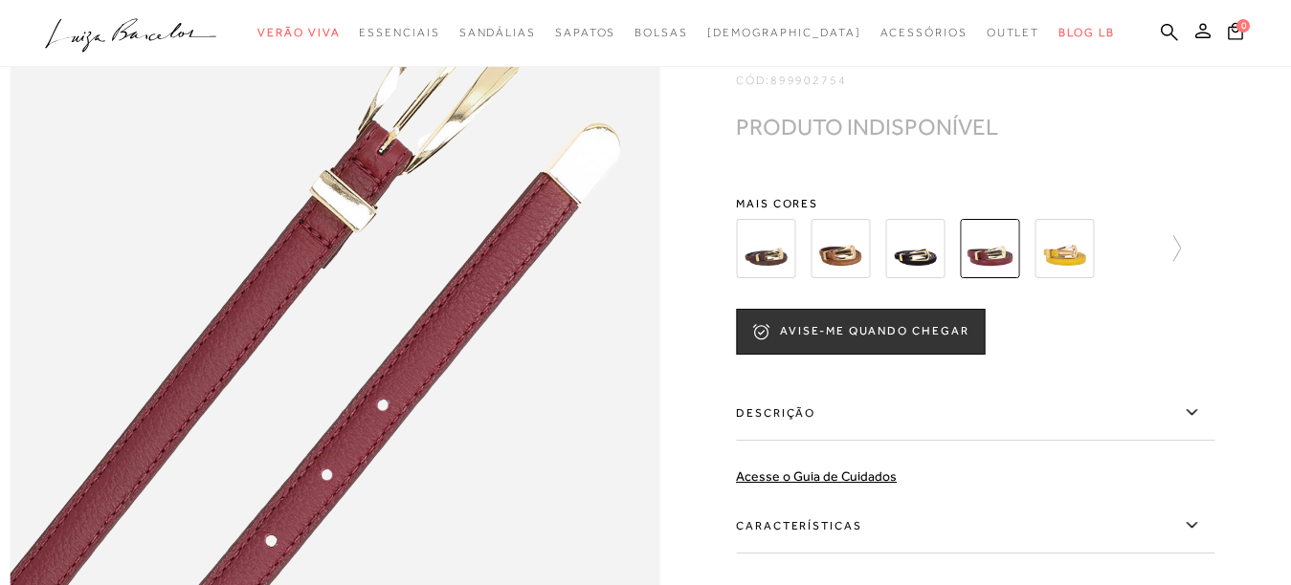
click at [1073, 278] on img at bounding box center [1063, 248] width 59 height 59
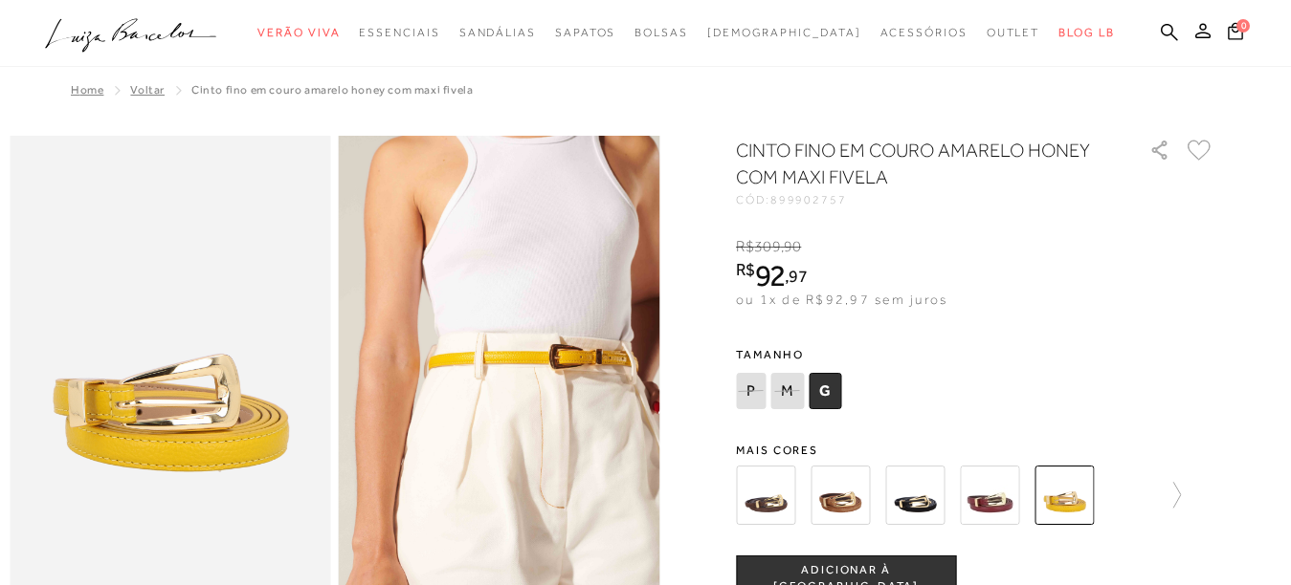
click at [858, 501] on img at bounding box center [839, 495] width 59 height 59
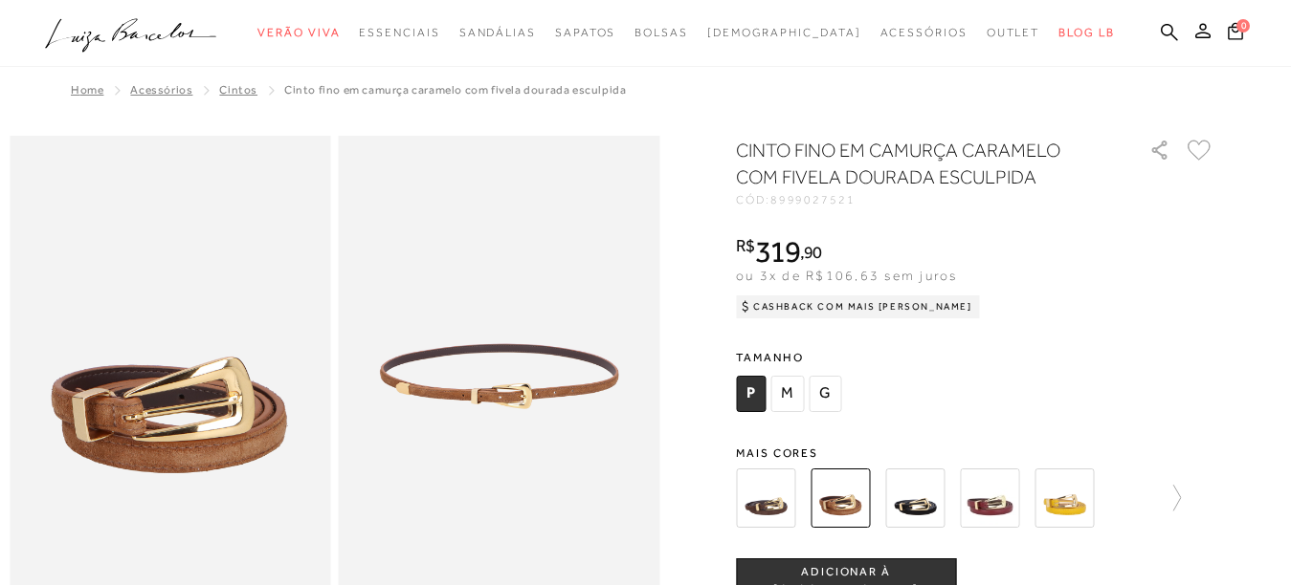
click at [932, 509] on img at bounding box center [914, 498] width 59 height 59
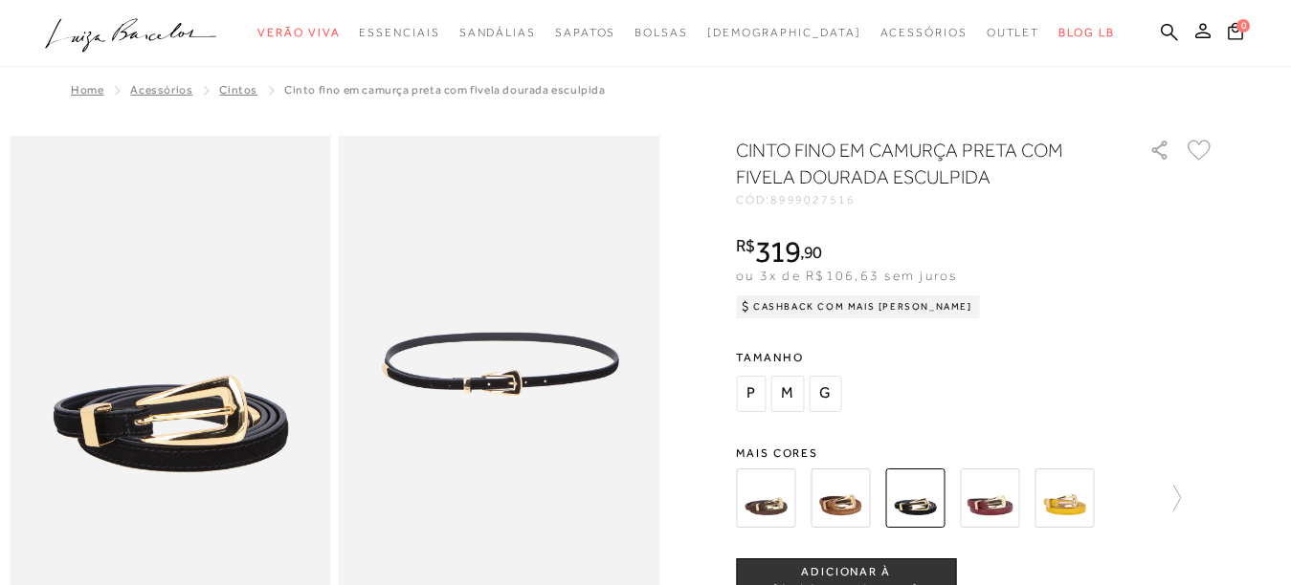
click at [980, 502] on img at bounding box center [989, 498] width 59 height 59
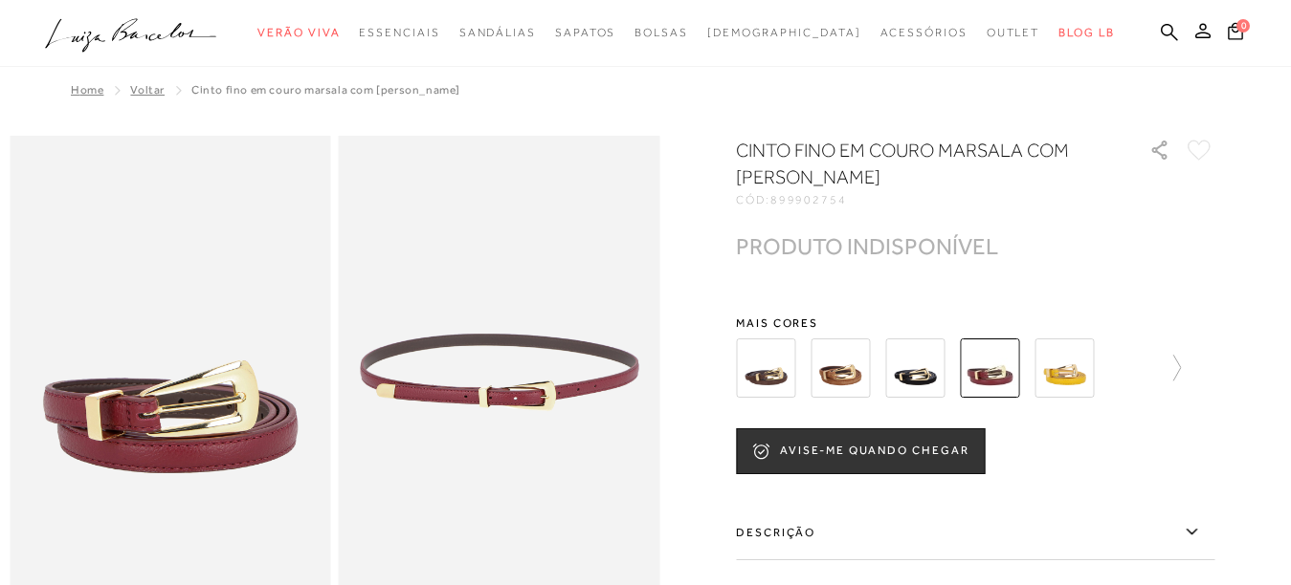
click at [1064, 368] on img at bounding box center [1063, 368] width 59 height 59
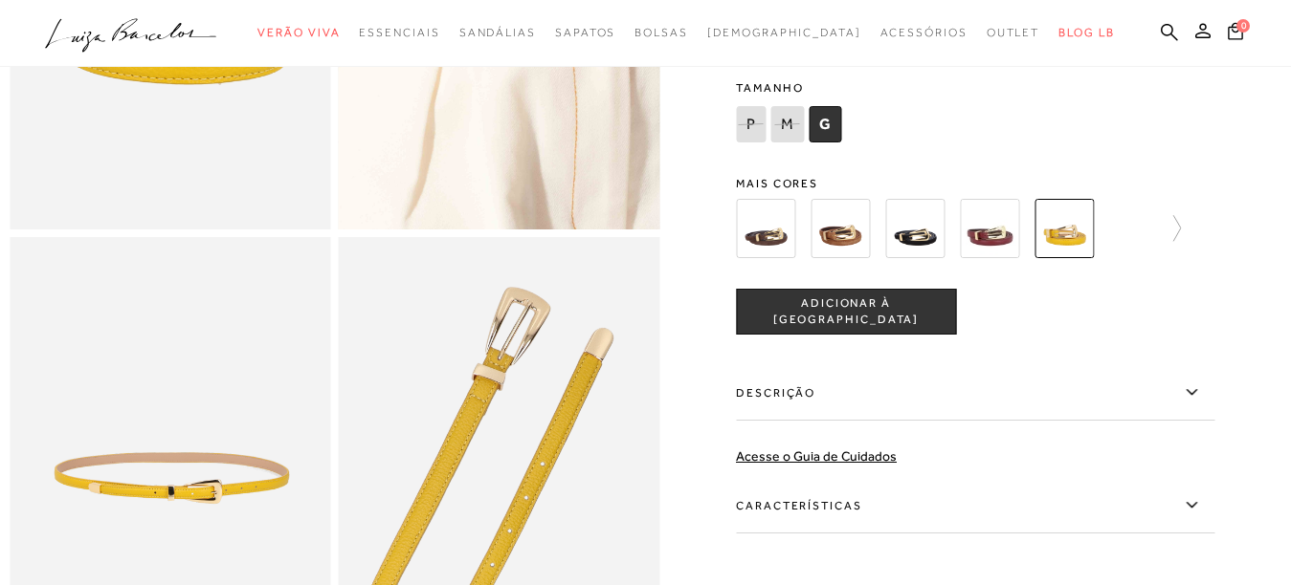
scroll to position [478, 0]
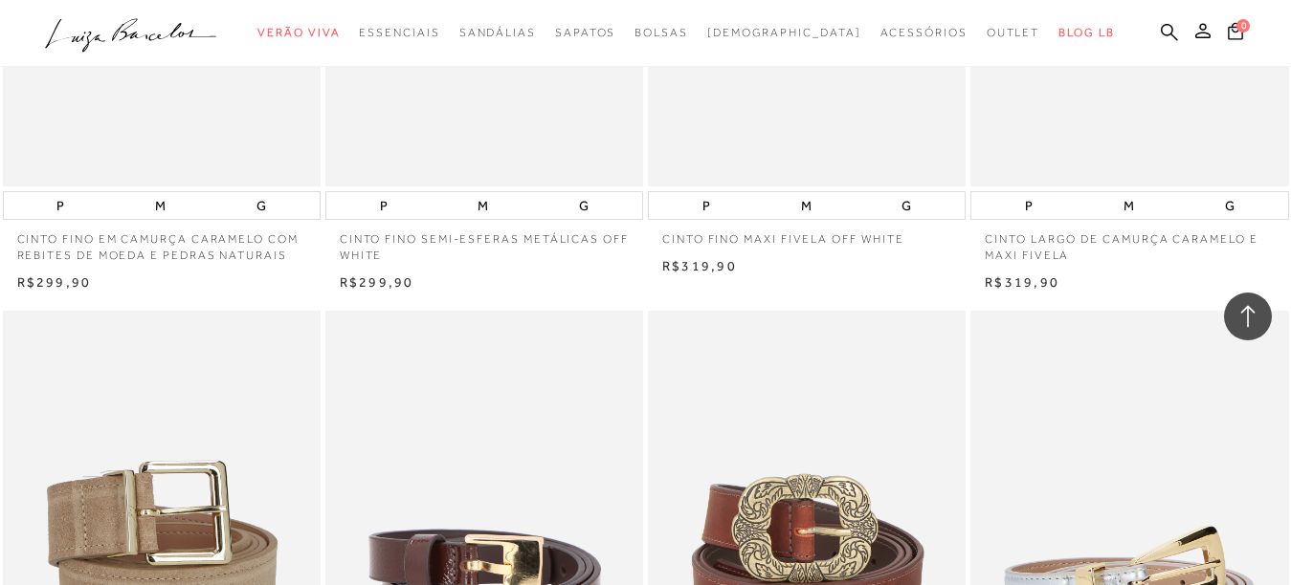
scroll to position [1913, 0]
